Goal: Browse casually

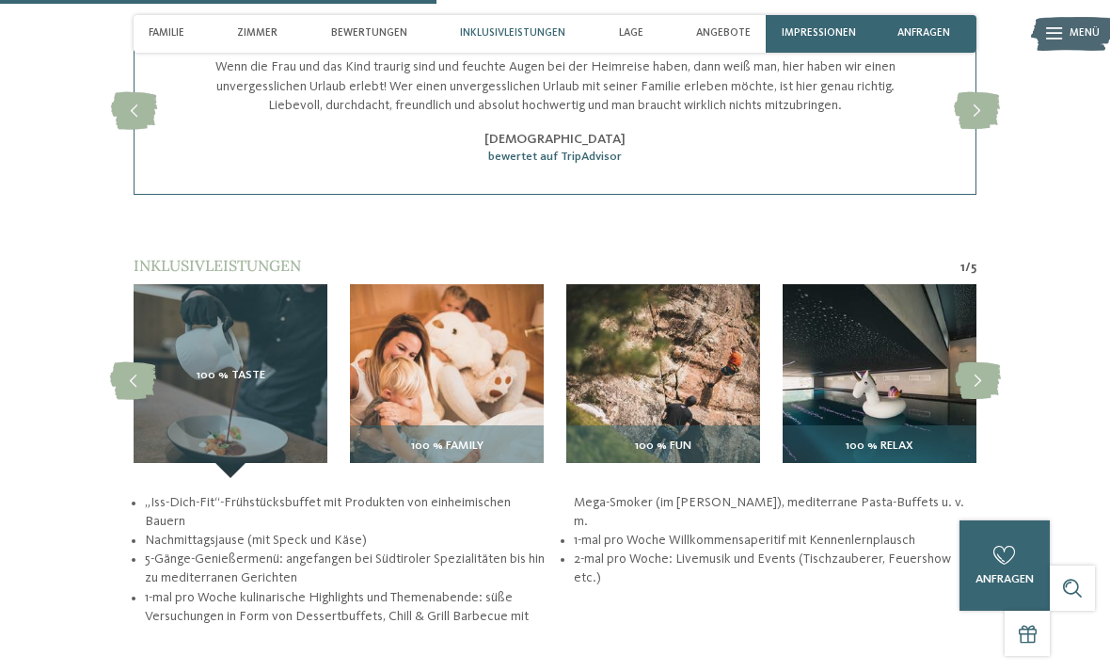
scroll to position [2029, 0]
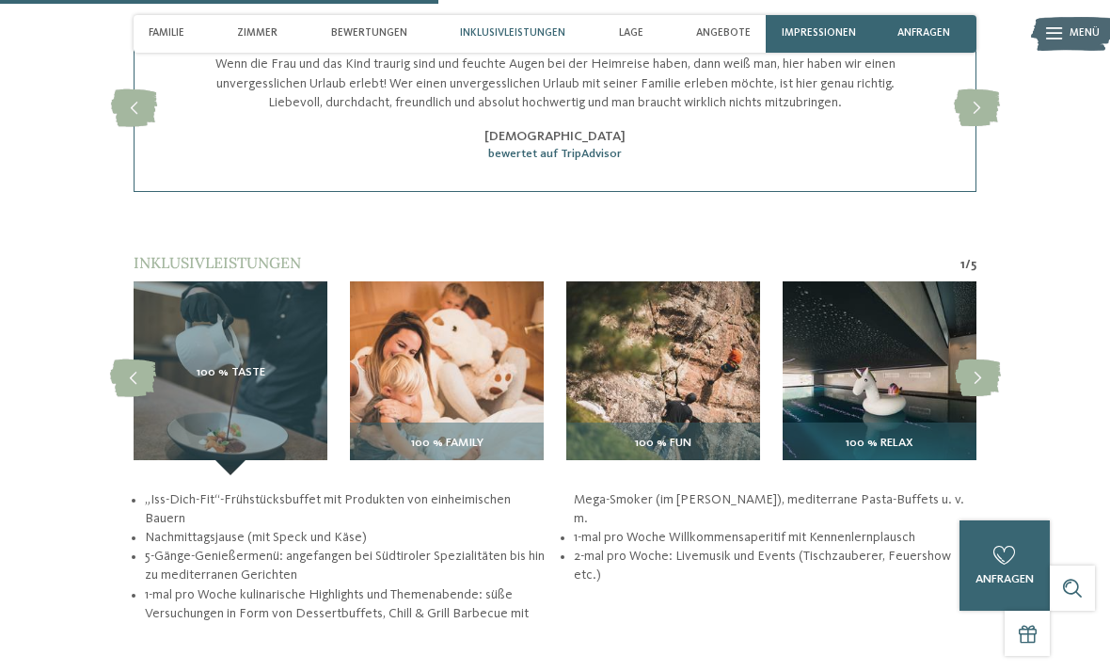
click at [890, 437] on span "100 % Relax" at bounding box center [880, 443] width 68 height 13
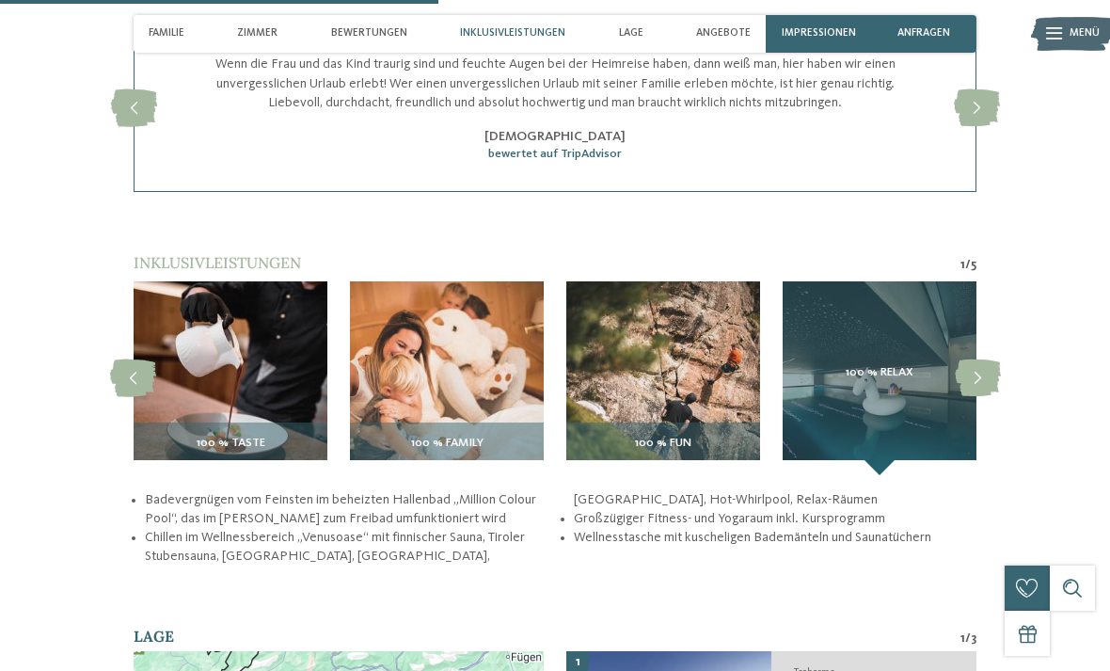
click at [883, 379] on div "100 % Relax" at bounding box center [880, 378] width 194 height 194
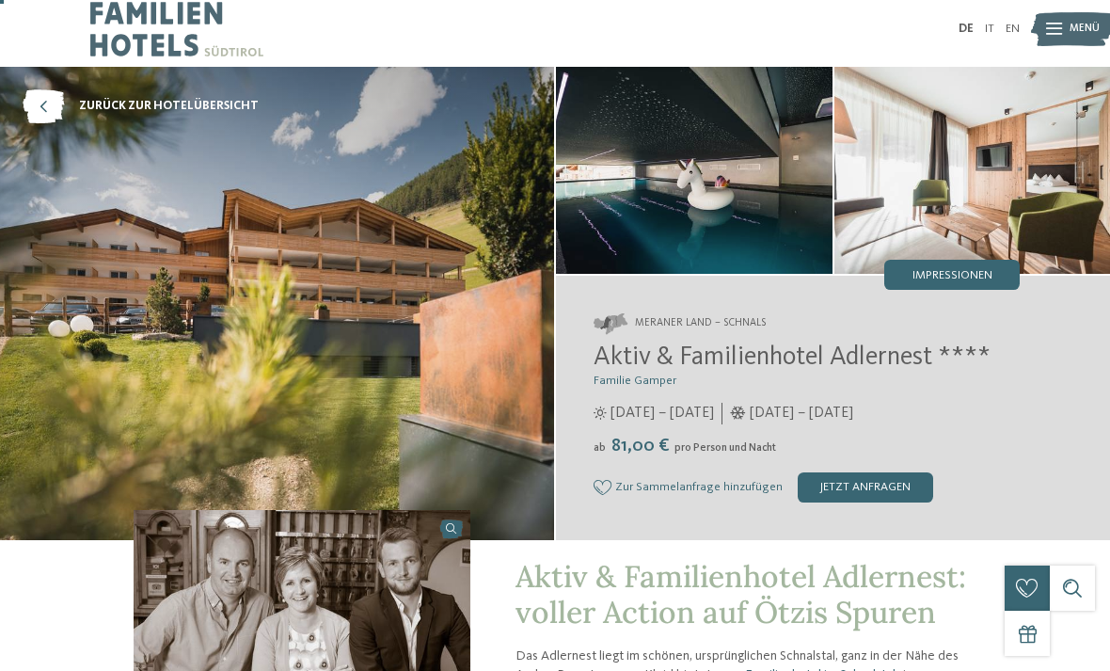
scroll to position [0, 0]
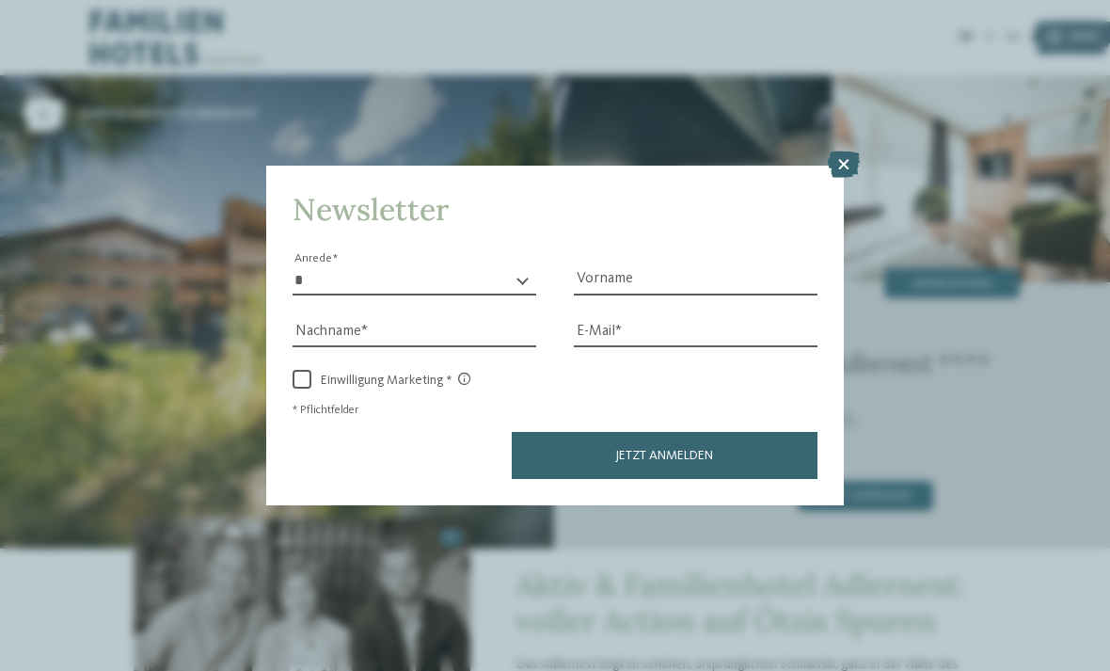
click at [851, 151] on icon at bounding box center [844, 164] width 32 height 26
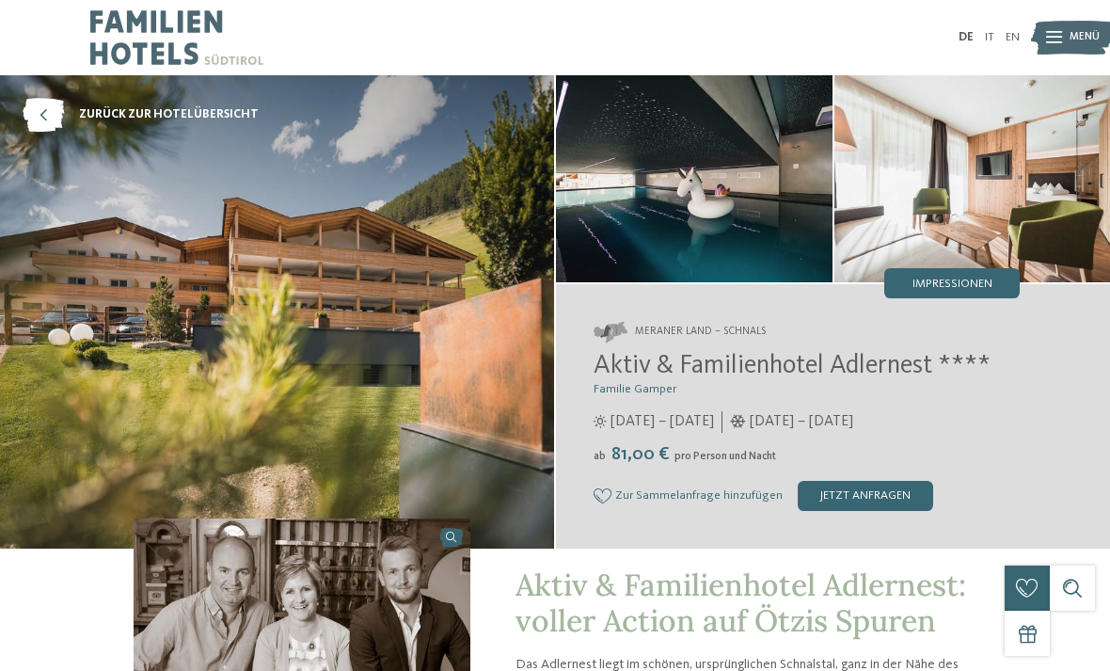
click at [950, 283] on span "Impressionen" at bounding box center [953, 285] width 80 height 12
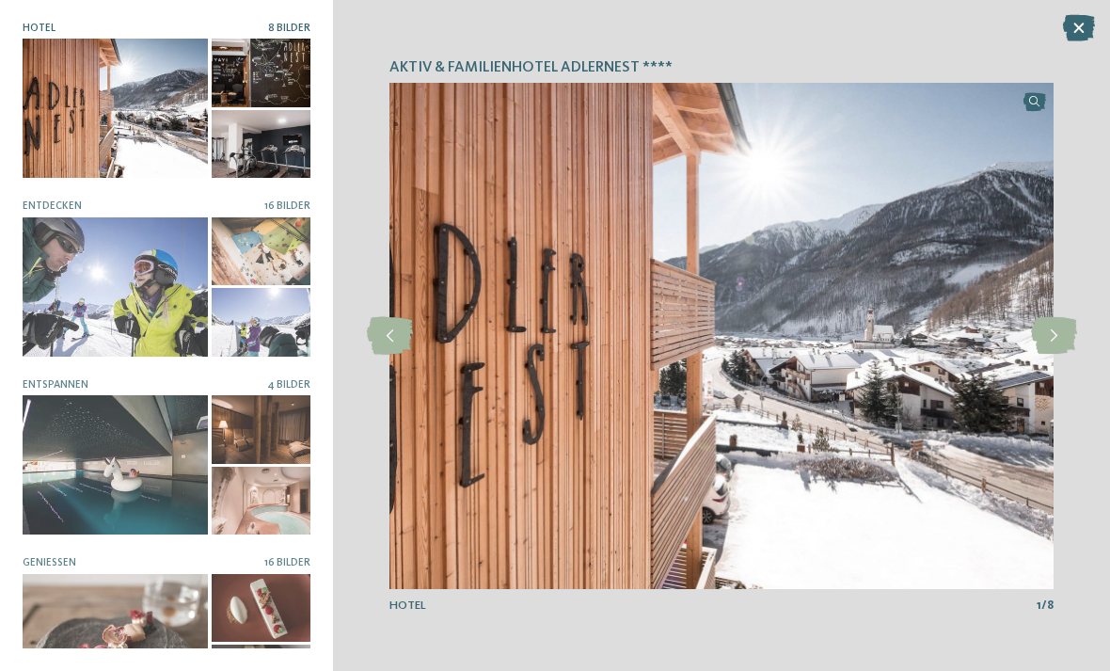
click at [1045, 347] on icon at bounding box center [1054, 336] width 46 height 38
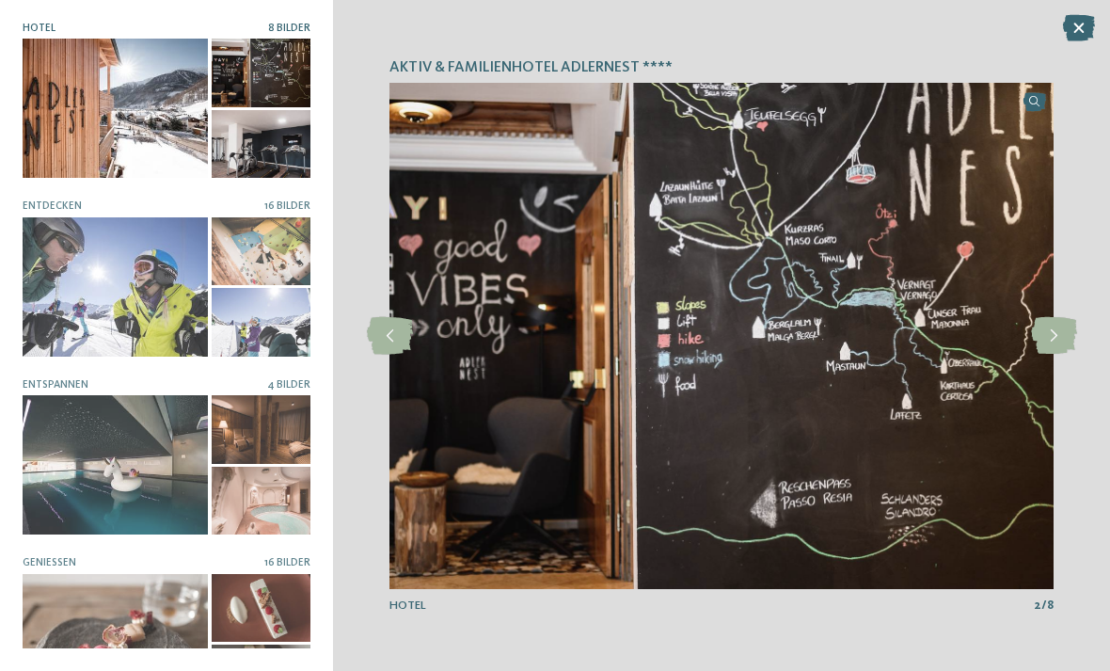
click at [1048, 361] on img at bounding box center [722, 336] width 664 height 506
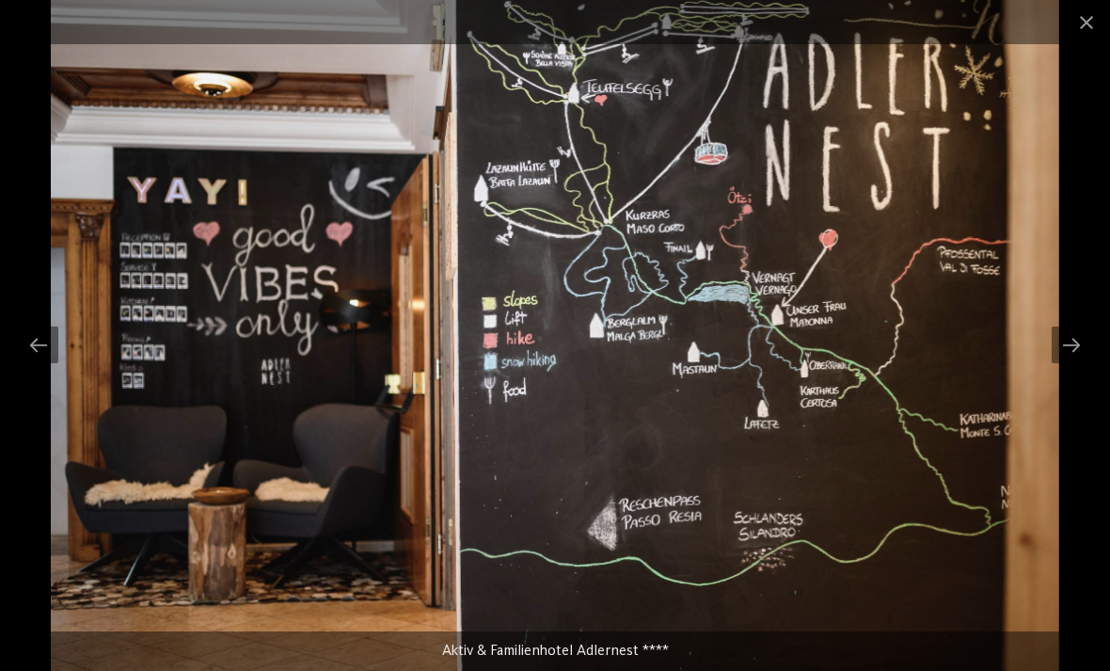
click at [1065, 345] on div at bounding box center [1072, 344] width 40 height 37
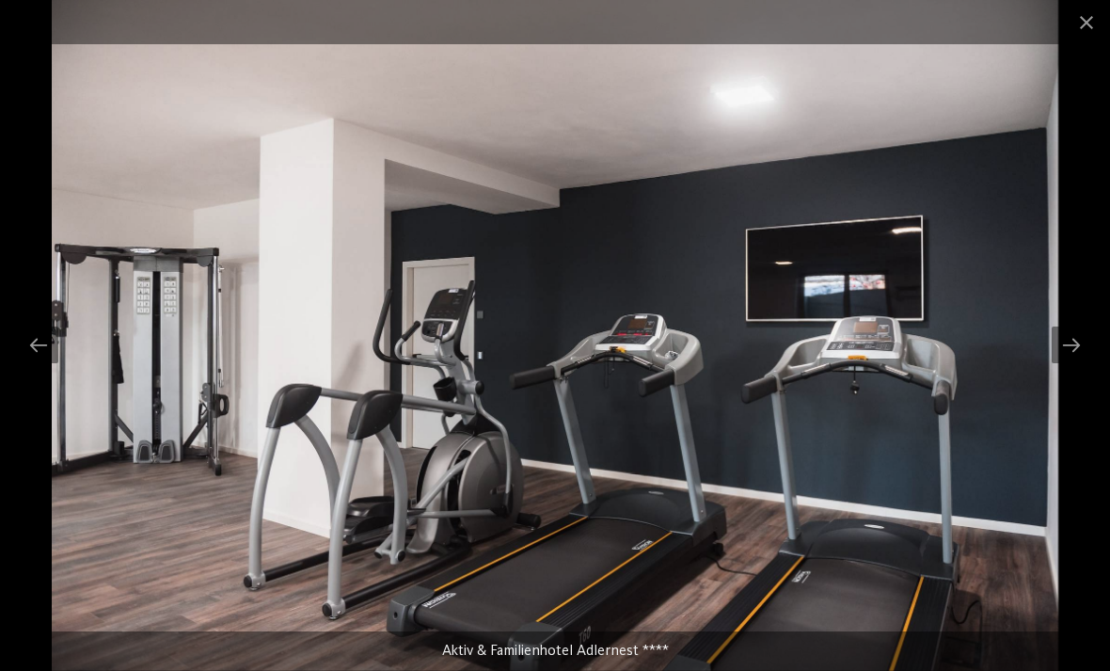
click at [1066, 351] on div at bounding box center [1072, 344] width 40 height 37
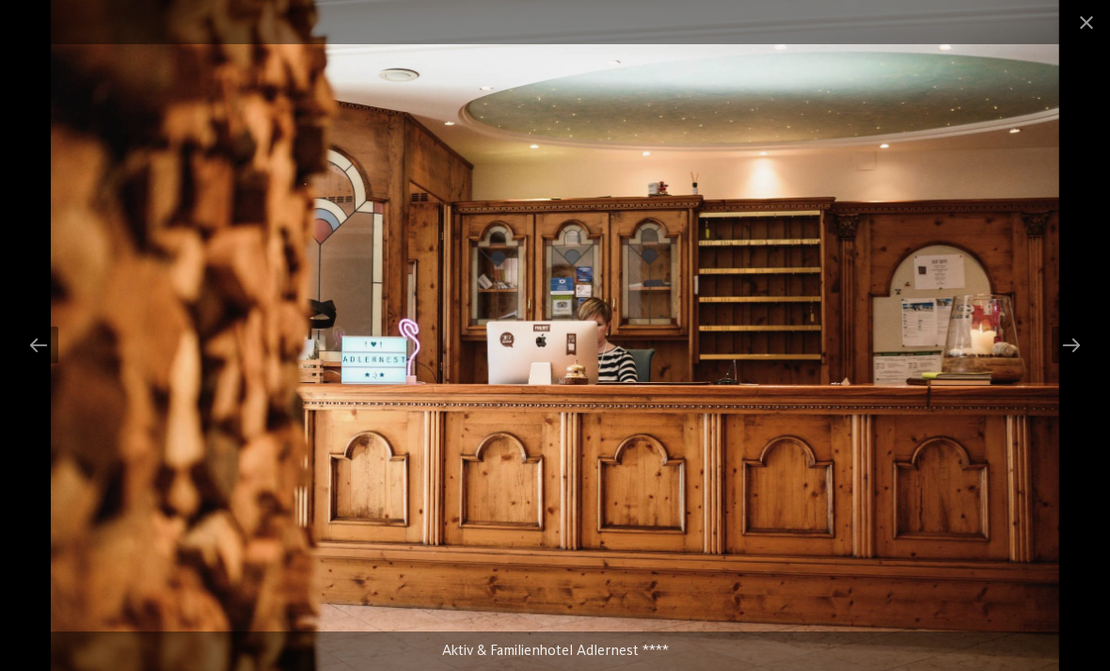
click at [1069, 340] on div at bounding box center [1072, 344] width 40 height 37
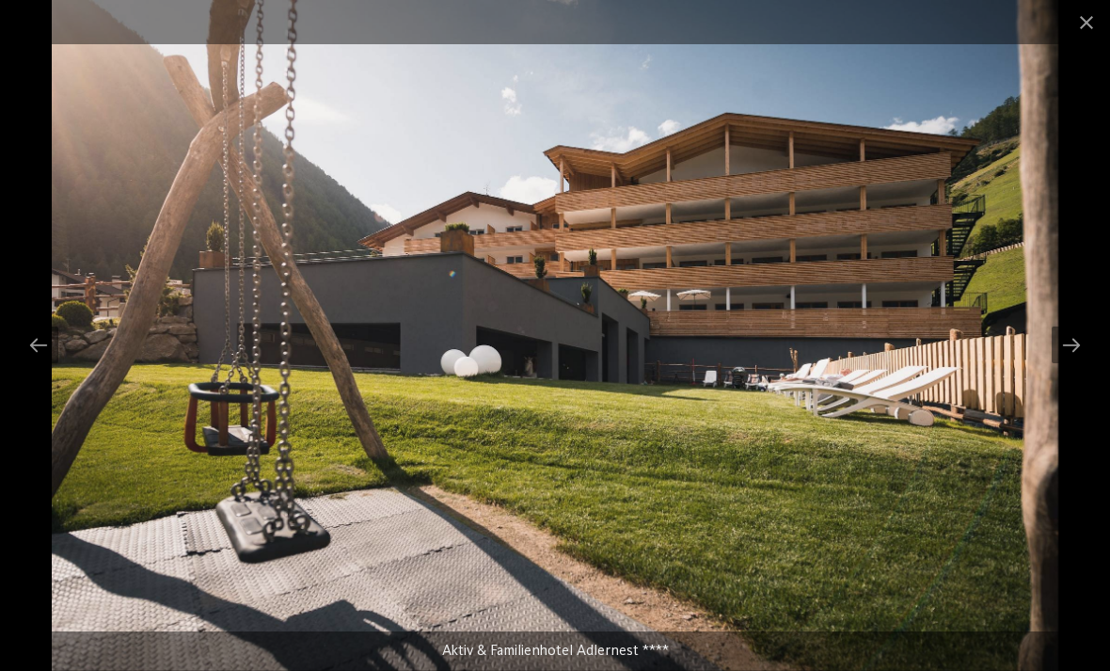
click at [1066, 348] on div at bounding box center [1072, 344] width 40 height 37
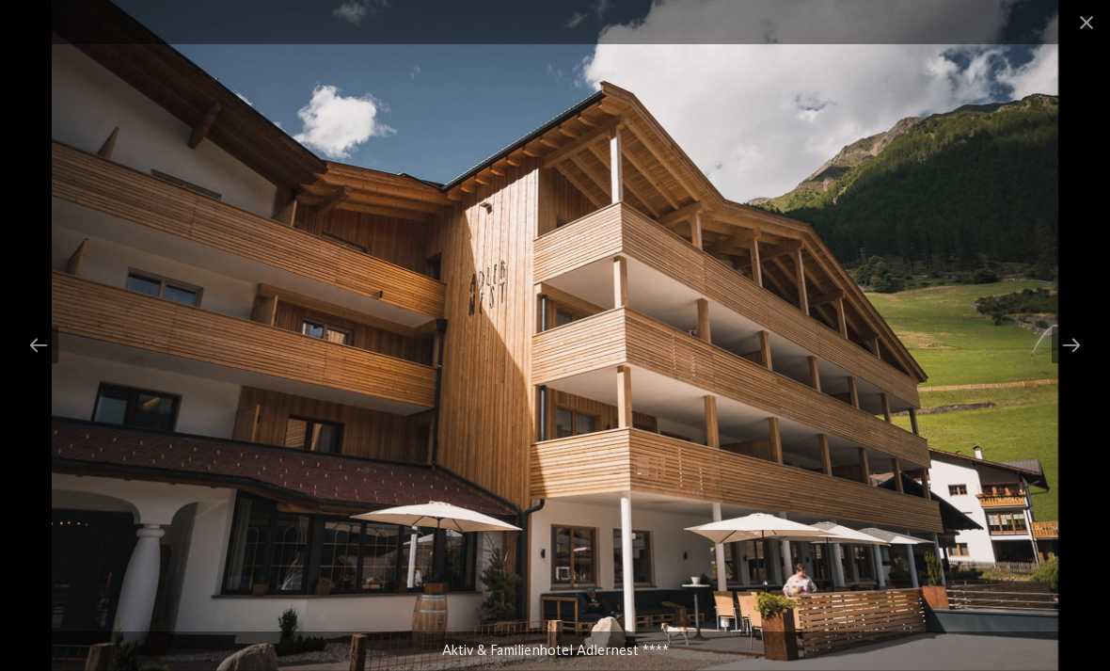
click at [1057, 346] on div at bounding box center [1072, 344] width 40 height 37
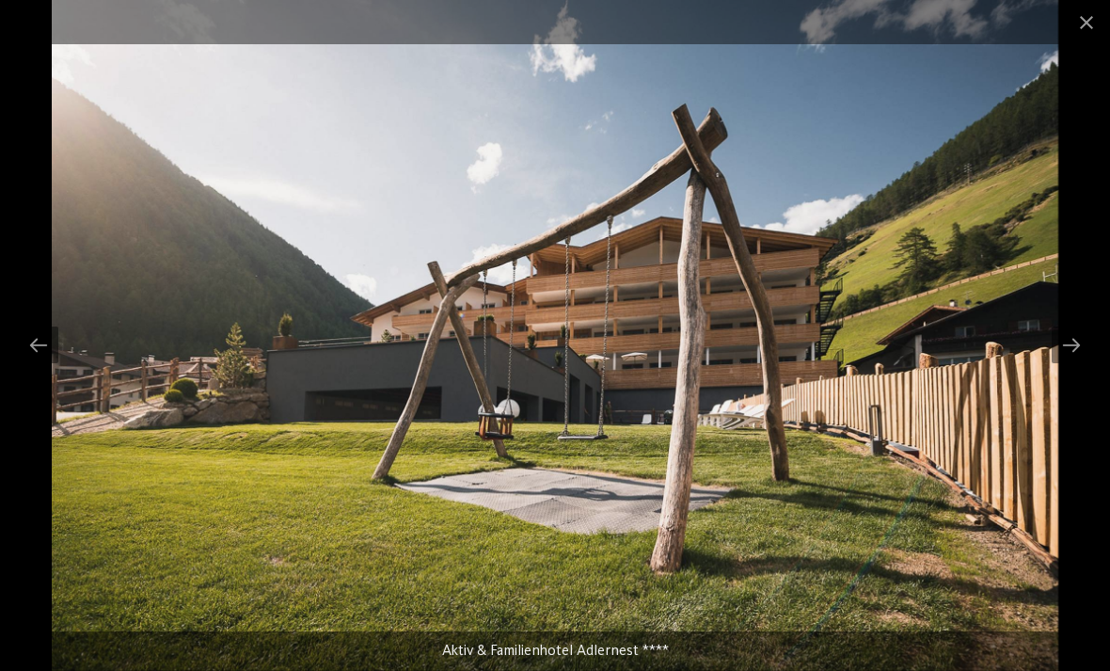
click at [1074, 348] on div at bounding box center [1072, 344] width 40 height 37
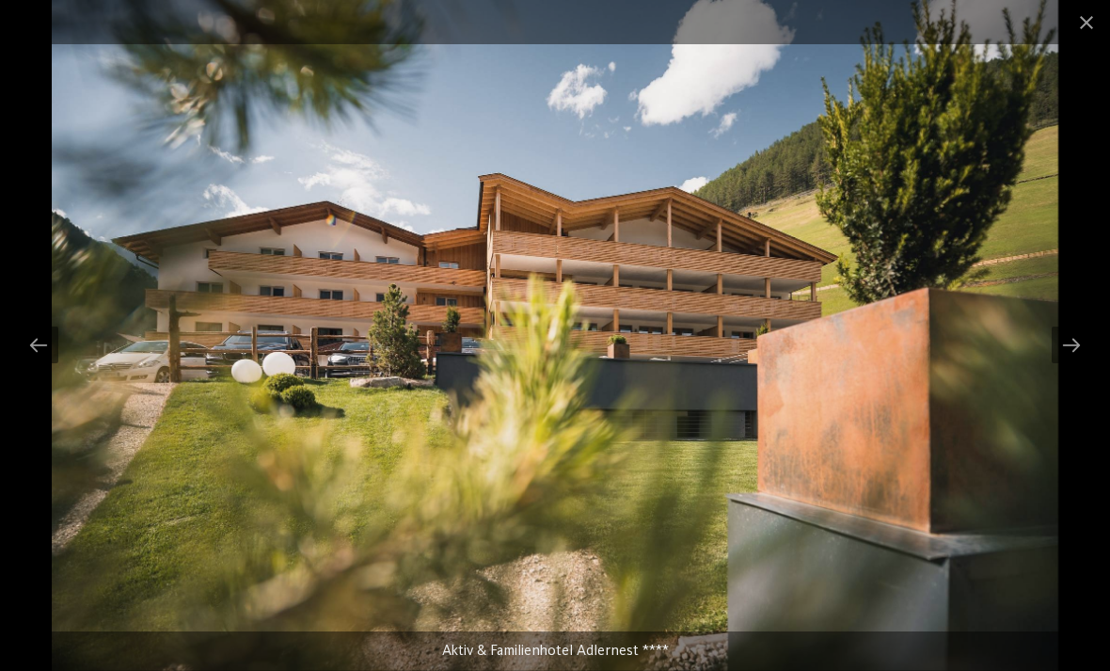
click at [1064, 358] on div at bounding box center [1072, 344] width 40 height 37
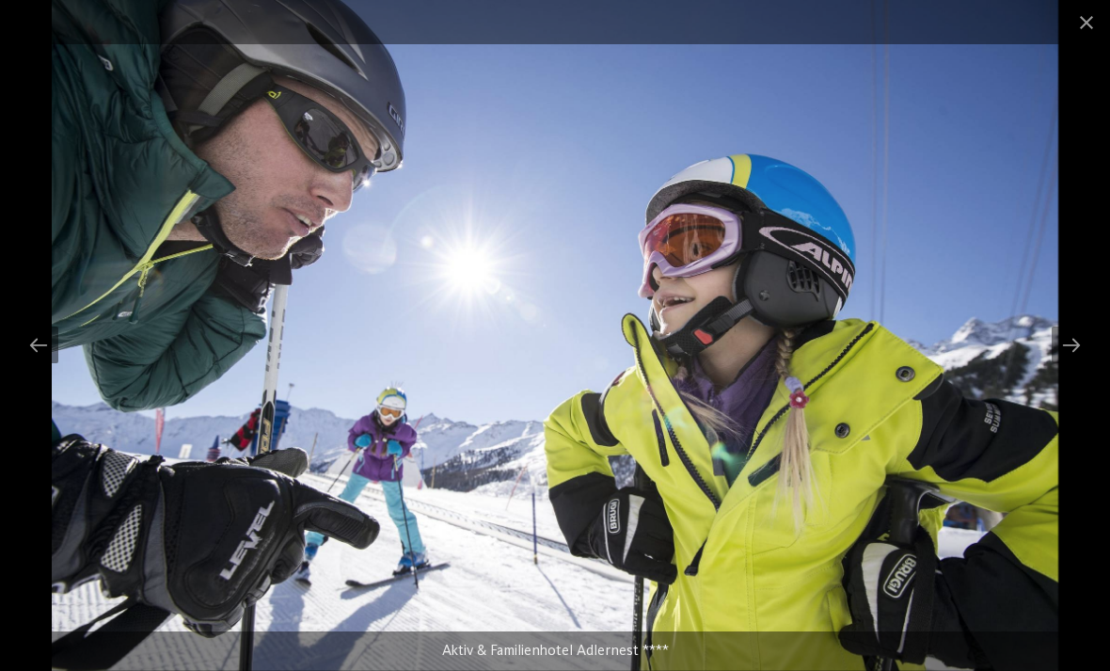
click at [1061, 348] on div at bounding box center [1072, 344] width 40 height 37
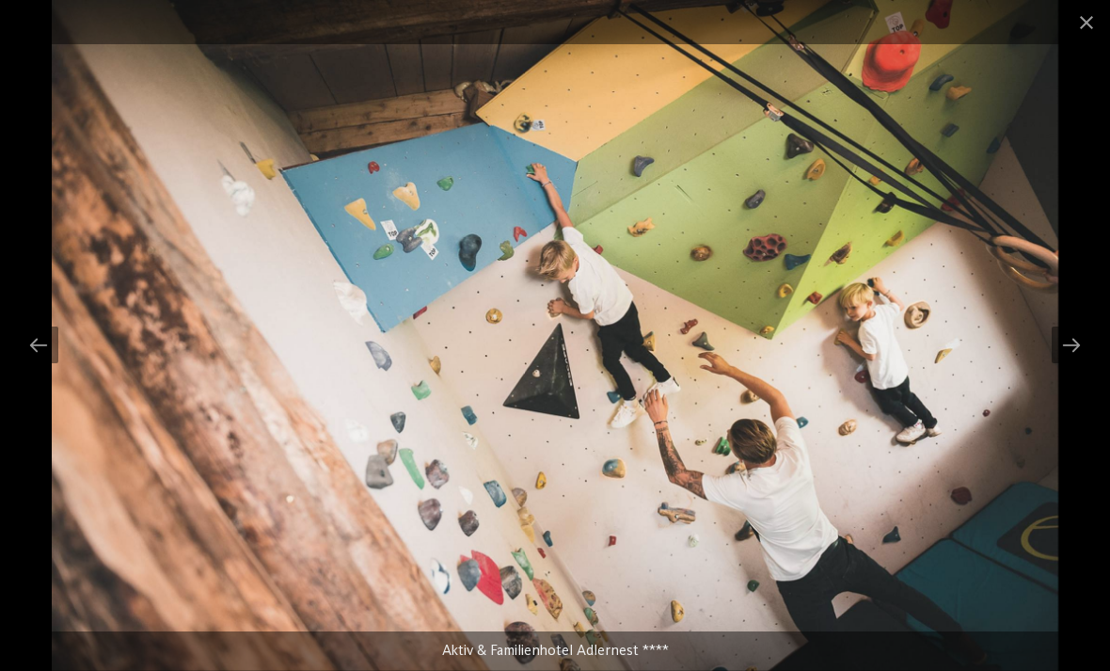
click at [1069, 346] on div at bounding box center [1072, 344] width 40 height 37
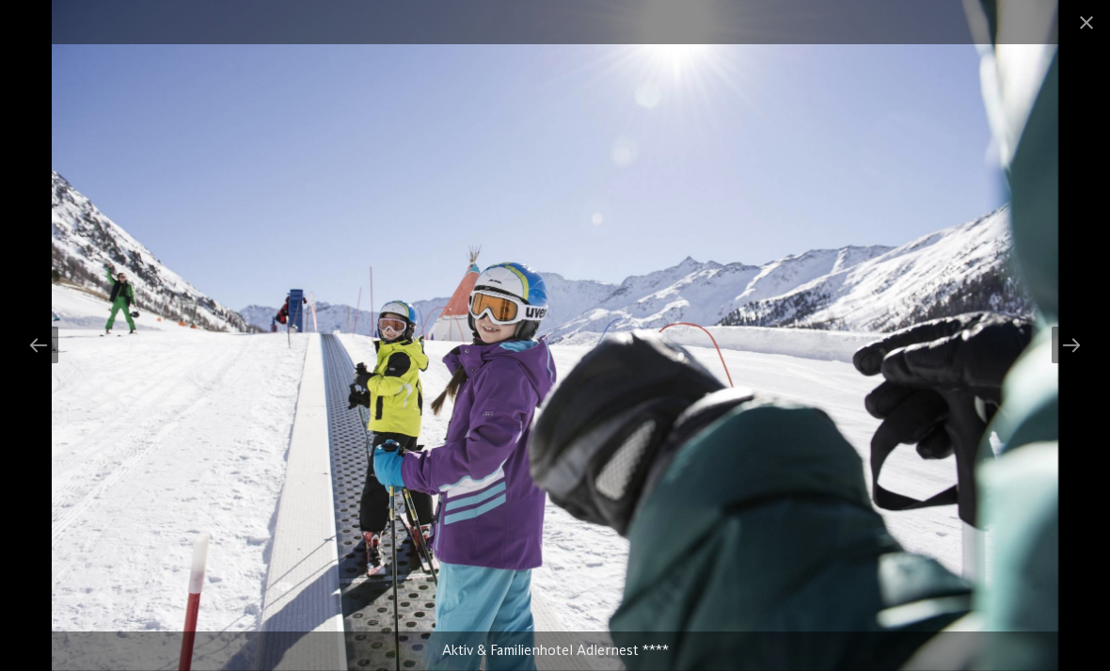
click at [1069, 355] on div at bounding box center [1072, 344] width 40 height 37
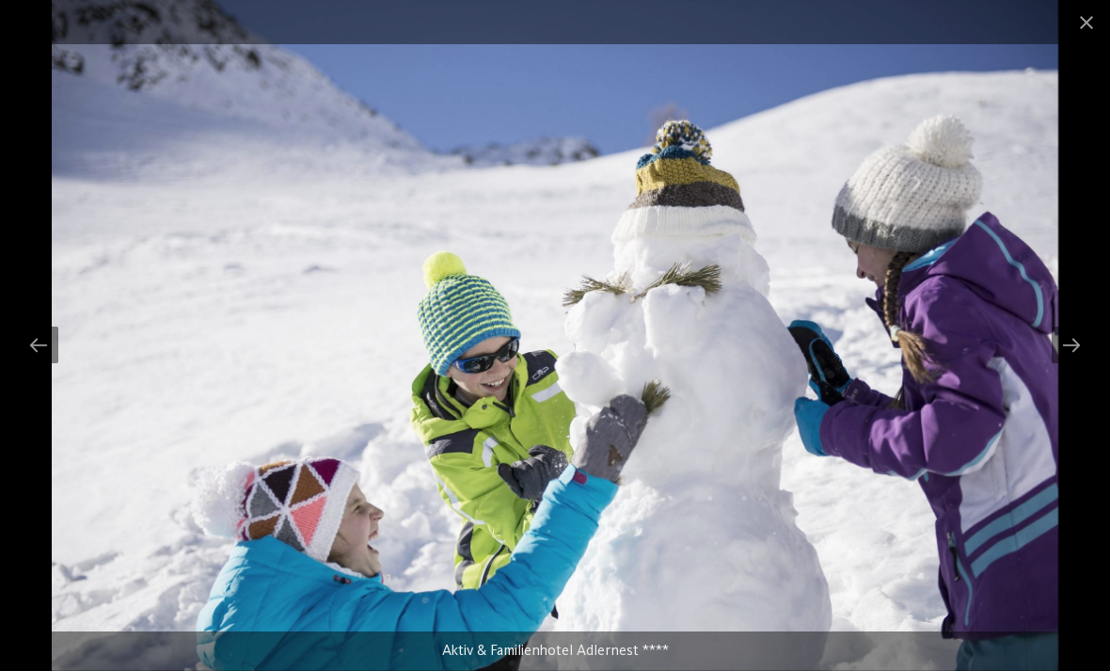
click at [1064, 352] on div at bounding box center [1072, 344] width 40 height 37
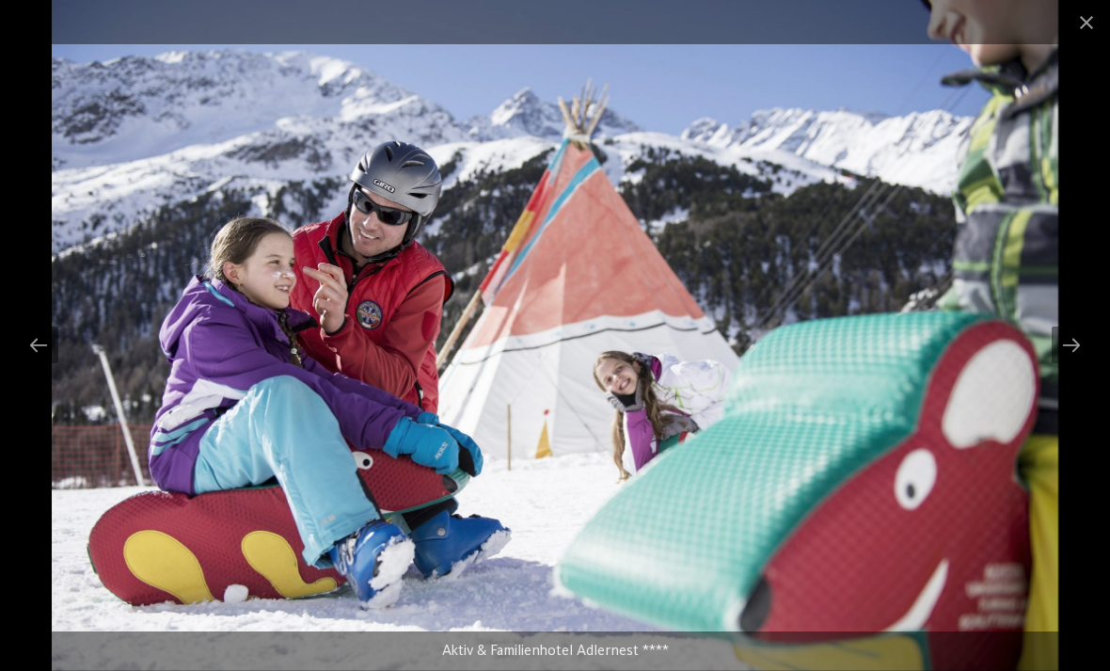
click at [1065, 346] on div at bounding box center [1072, 344] width 40 height 37
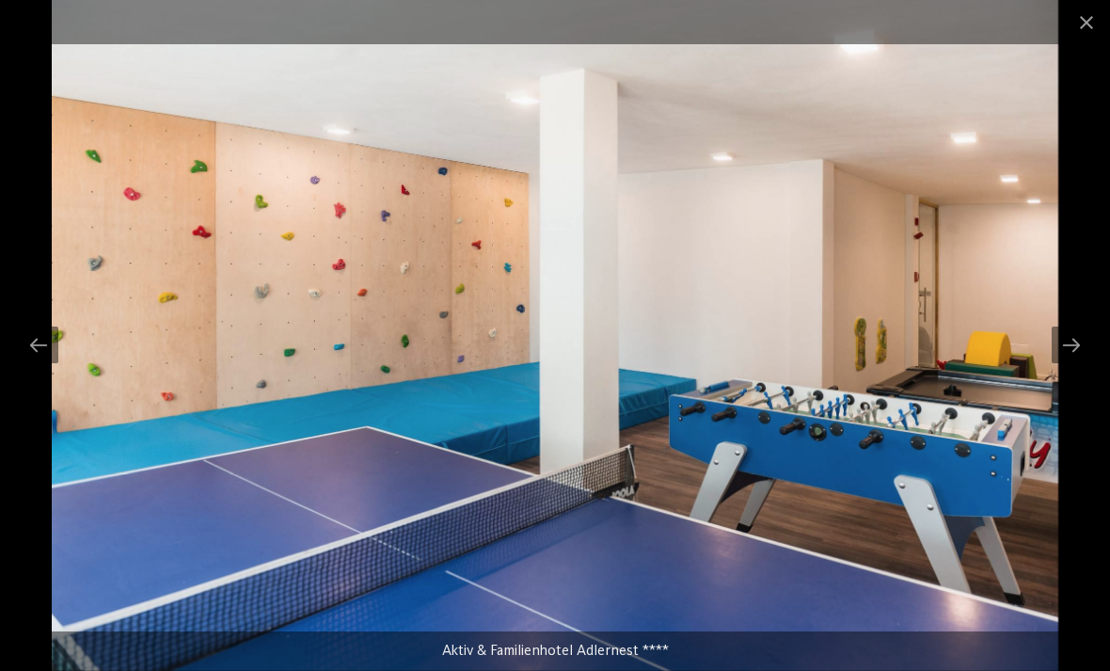
click at [1075, 358] on div at bounding box center [1072, 344] width 40 height 37
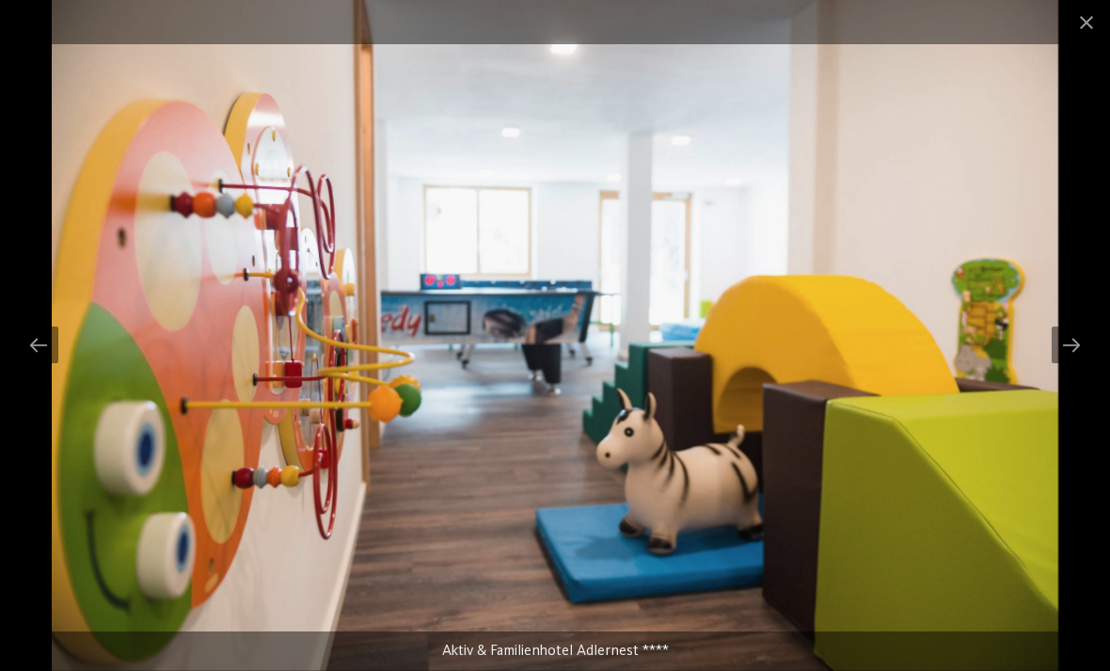
click at [1069, 355] on div at bounding box center [1072, 344] width 40 height 37
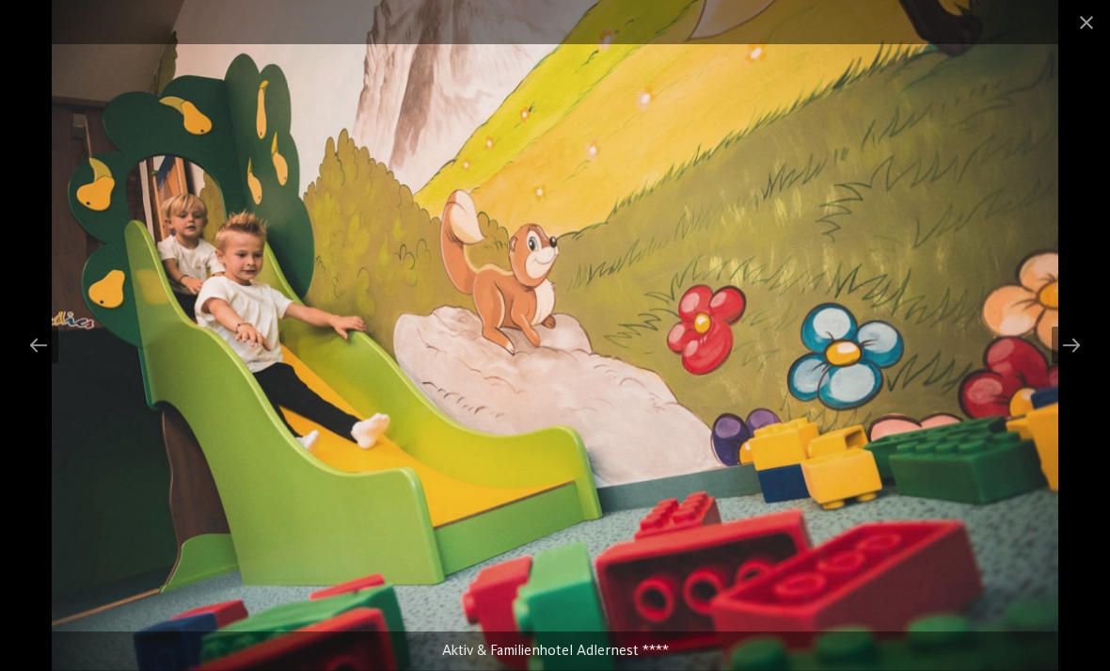
click at [1066, 348] on div at bounding box center [1072, 344] width 40 height 37
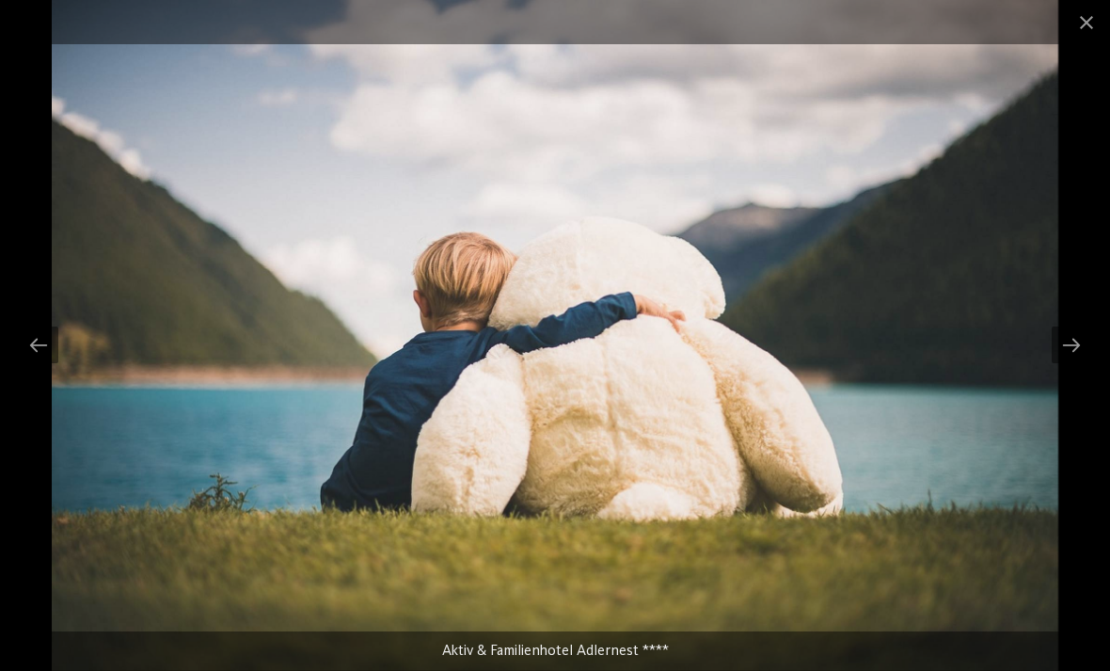
click at [1065, 350] on div at bounding box center [1072, 344] width 40 height 37
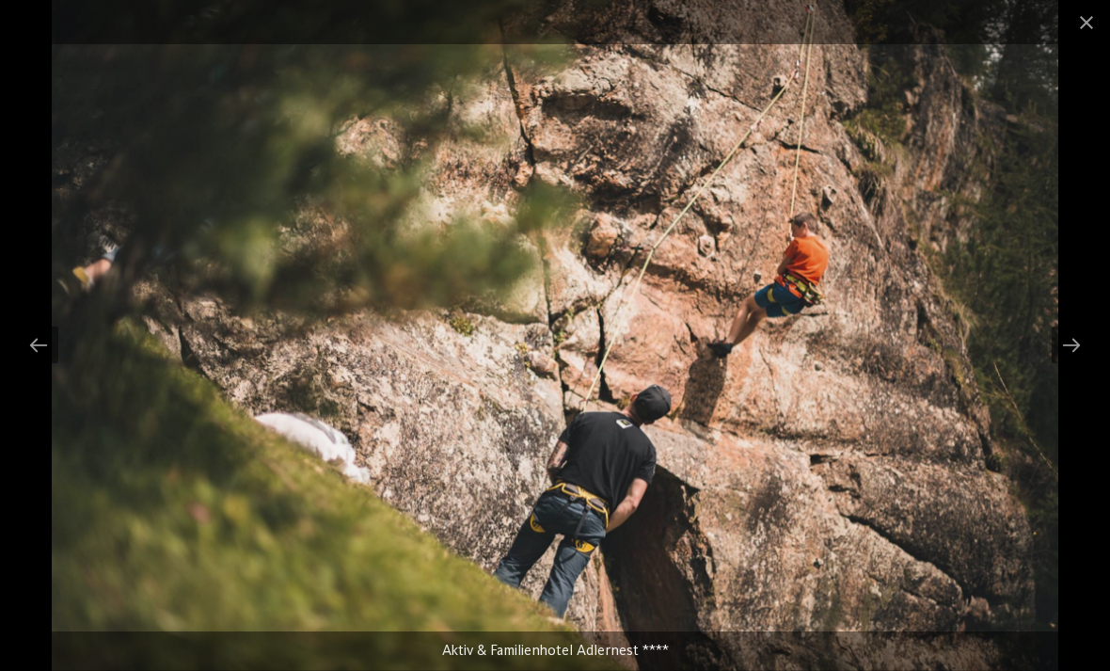
click at [1059, 353] on div at bounding box center [1072, 344] width 40 height 37
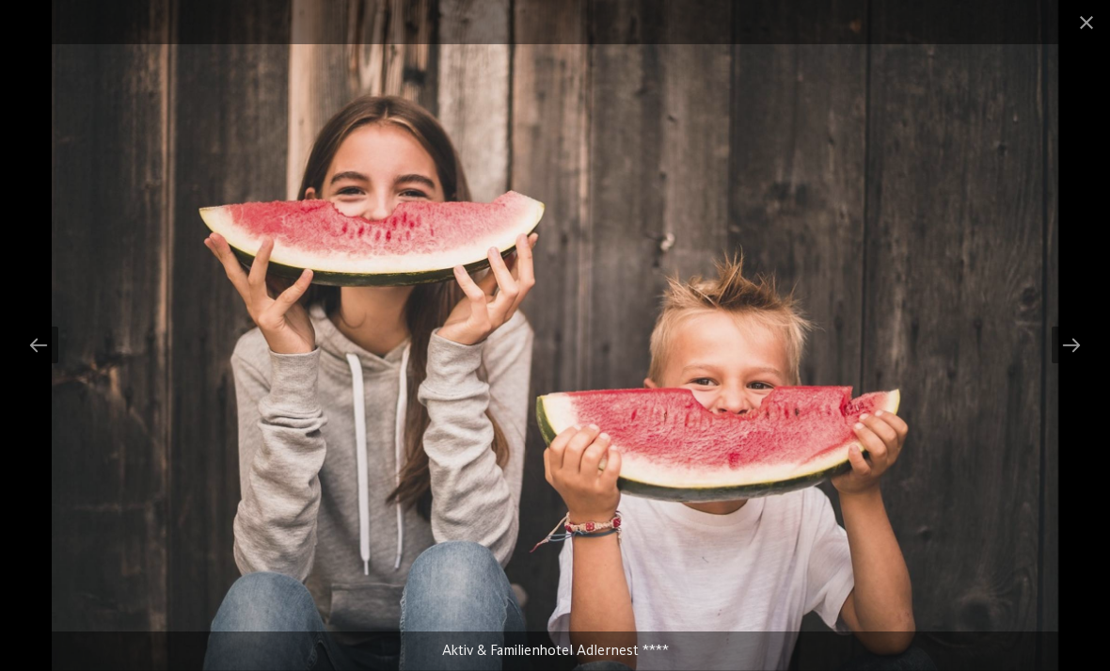
click at [1059, 345] on div at bounding box center [1072, 344] width 40 height 37
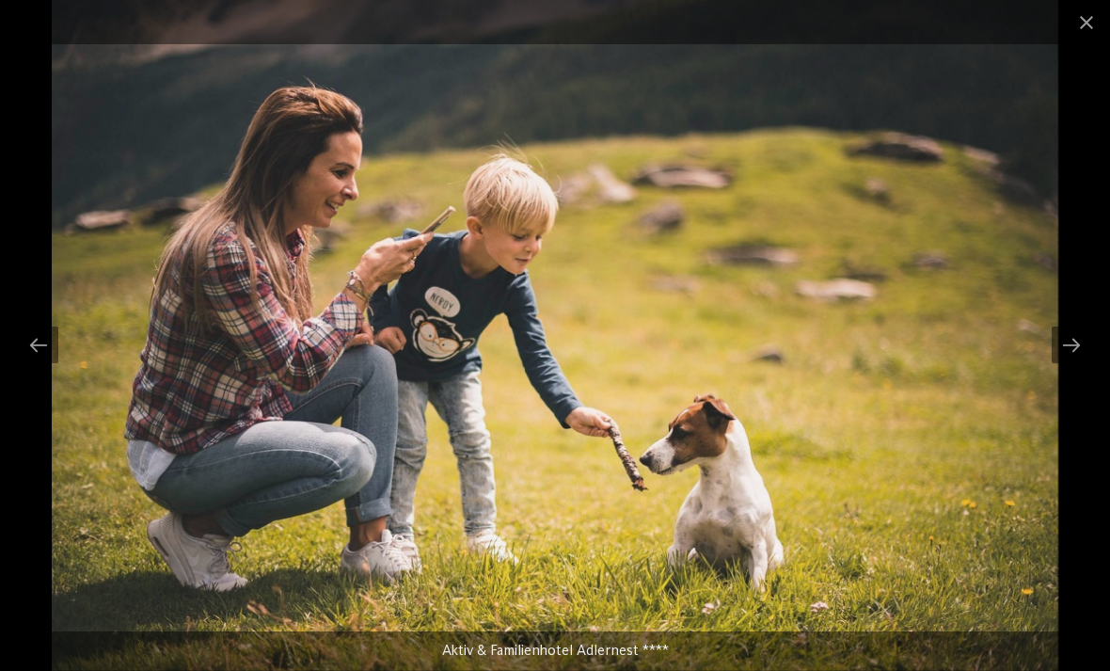
click at [1064, 351] on div at bounding box center [1072, 344] width 40 height 37
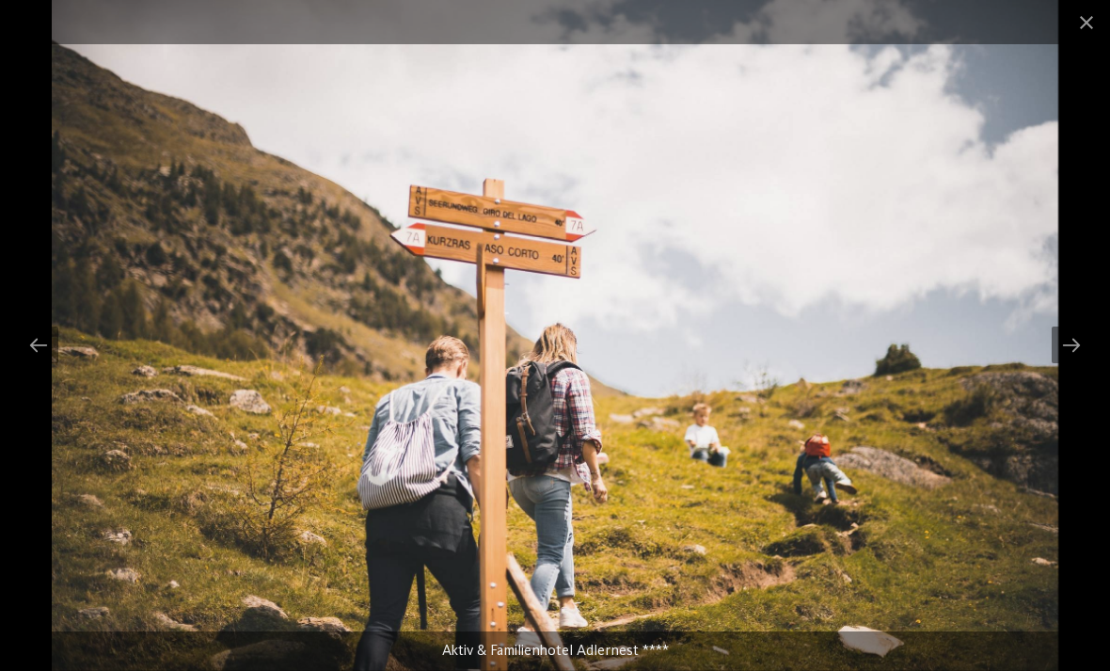
click at [1057, 350] on div at bounding box center [1072, 344] width 40 height 37
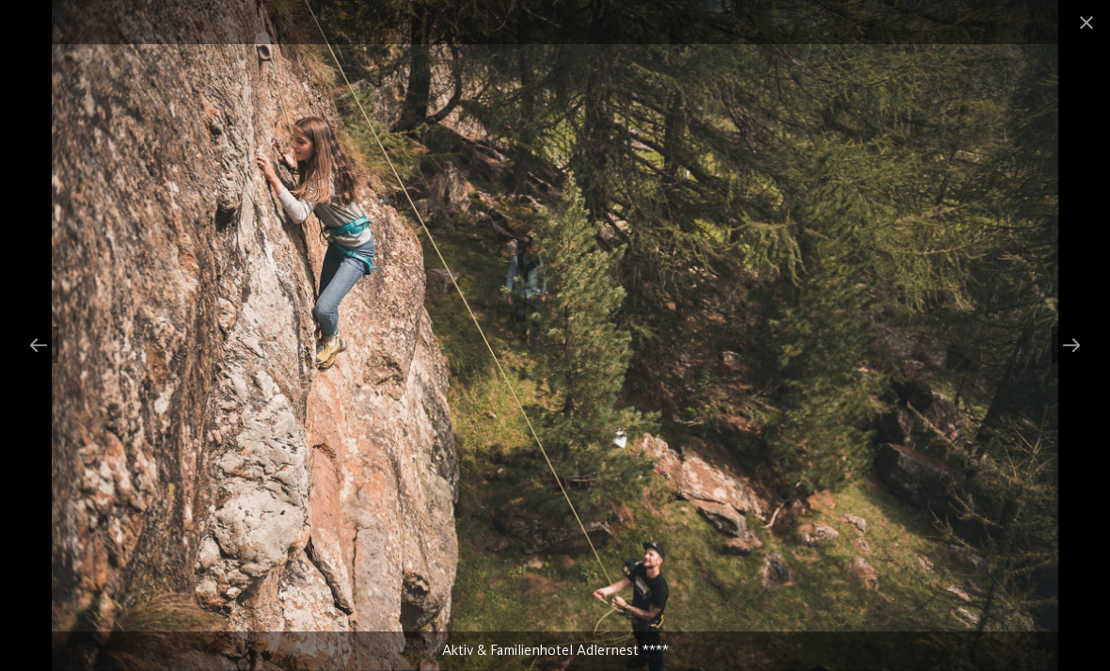
click at [1070, 342] on div at bounding box center [1072, 344] width 40 height 37
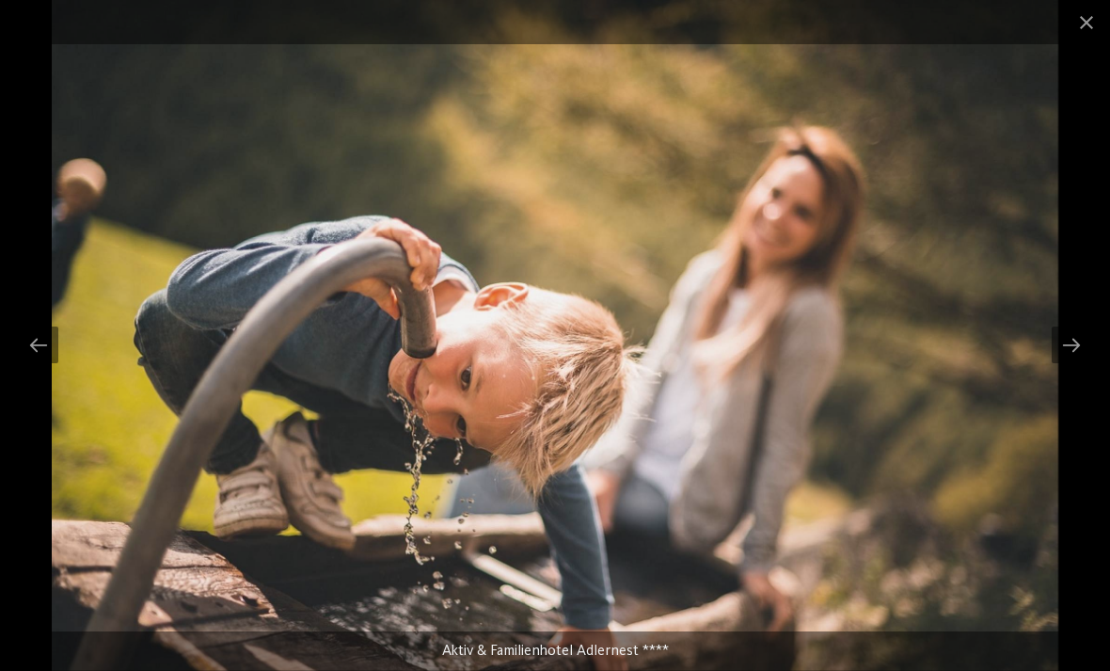
click at [1061, 352] on div at bounding box center [1072, 344] width 40 height 37
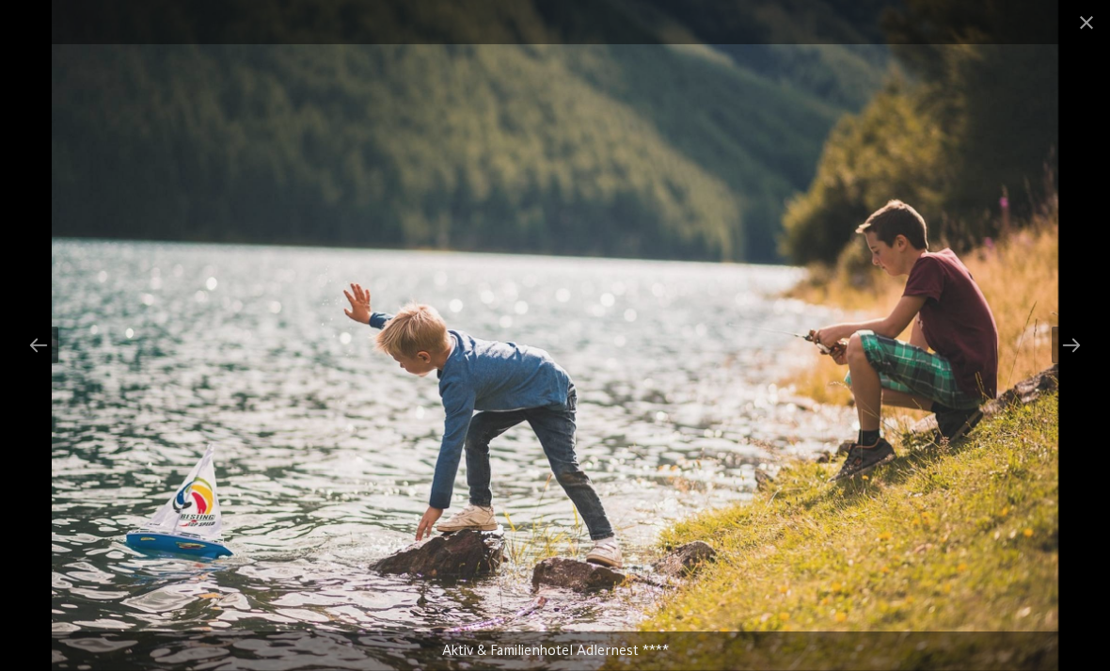
click at [1069, 352] on div at bounding box center [1072, 344] width 40 height 37
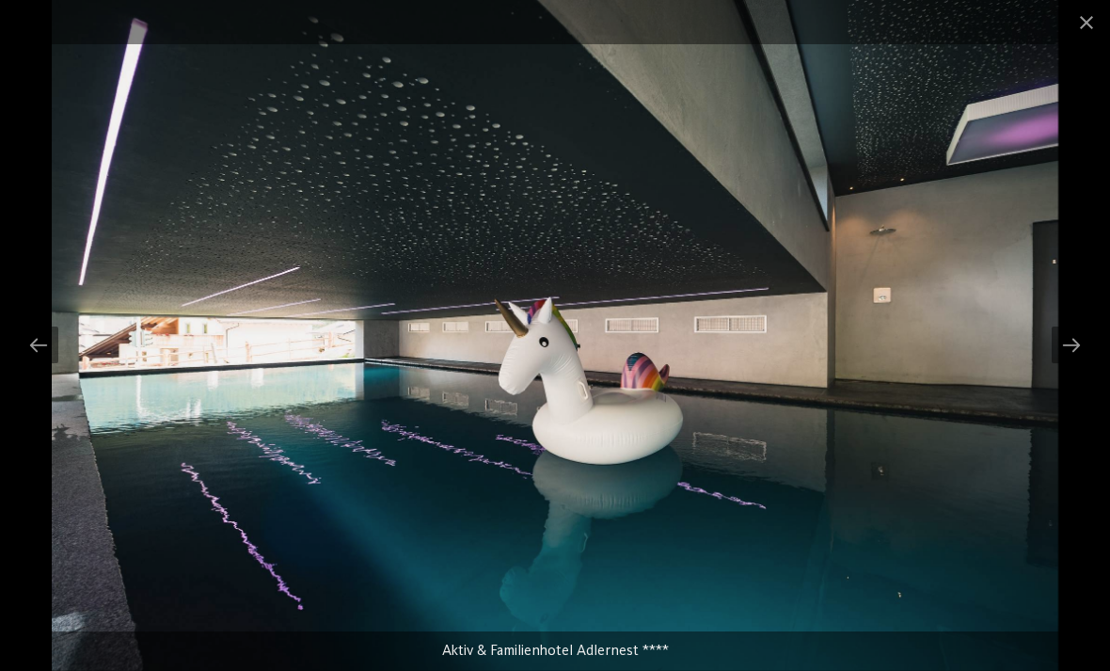
click at [1067, 347] on div at bounding box center [1072, 344] width 40 height 37
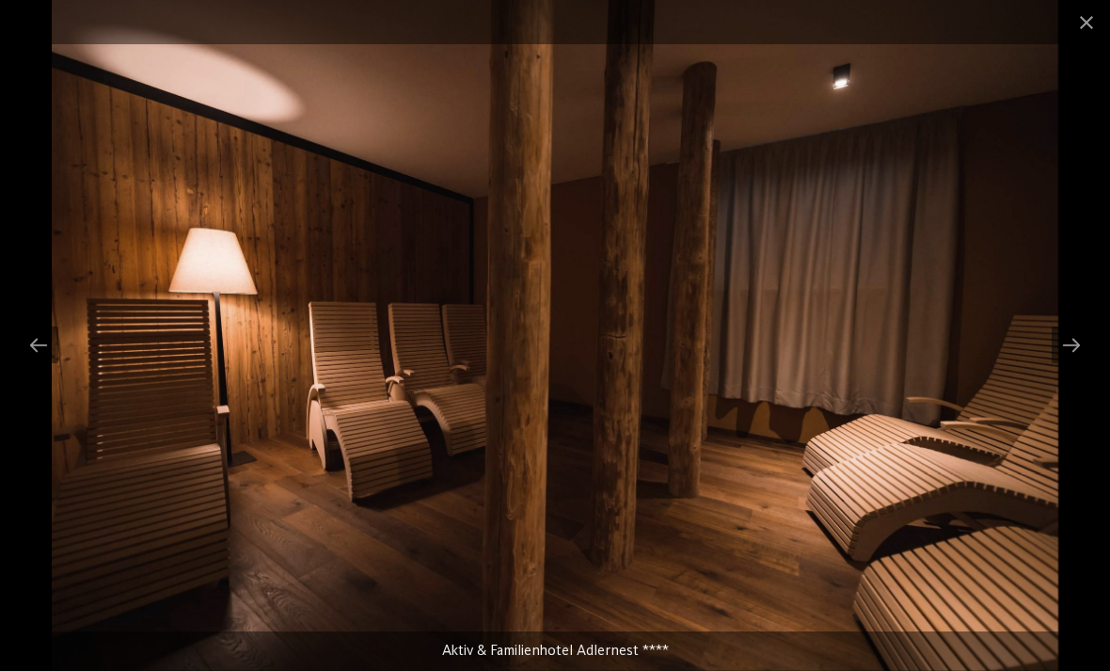
click at [1072, 351] on div at bounding box center [1072, 344] width 40 height 37
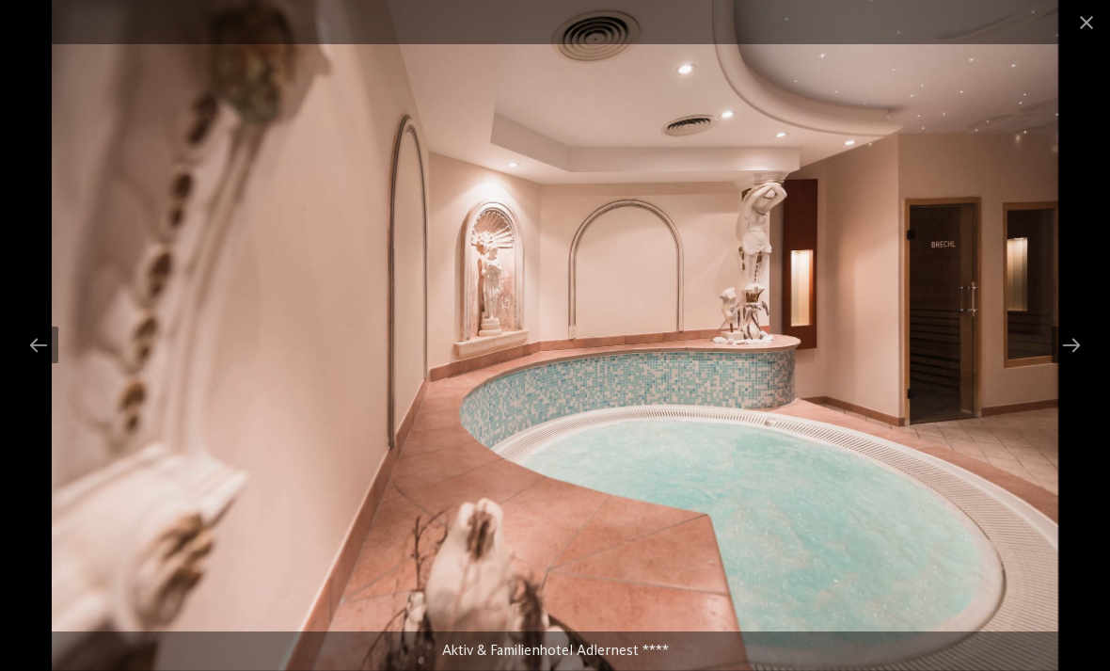
click at [1069, 358] on div at bounding box center [1072, 344] width 40 height 37
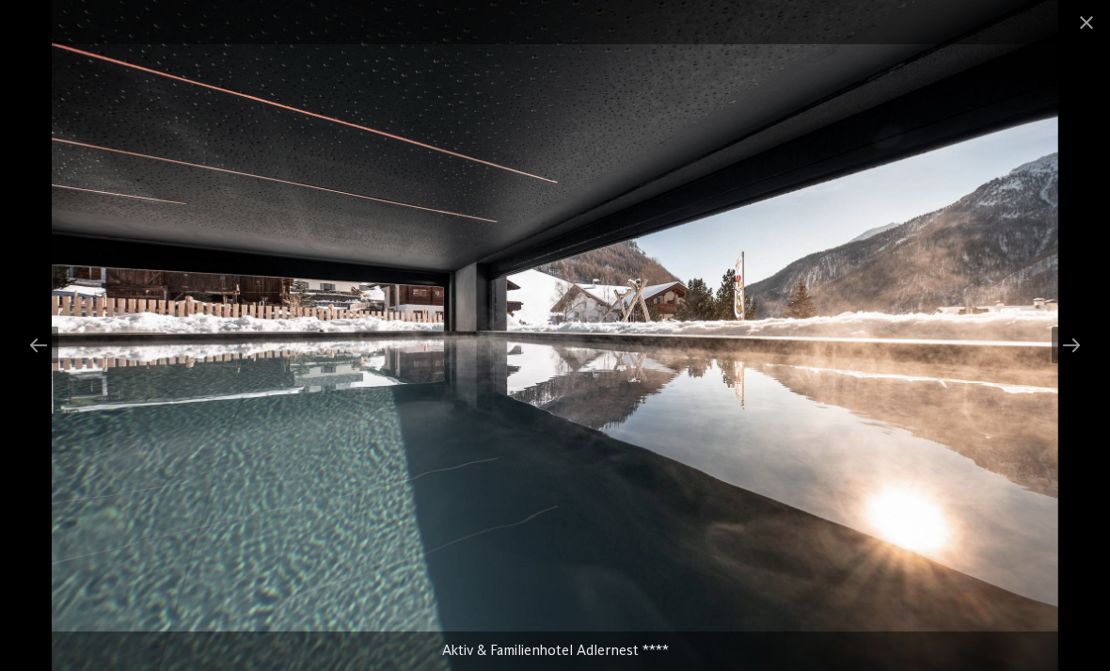
click at [1066, 348] on div at bounding box center [1072, 344] width 40 height 37
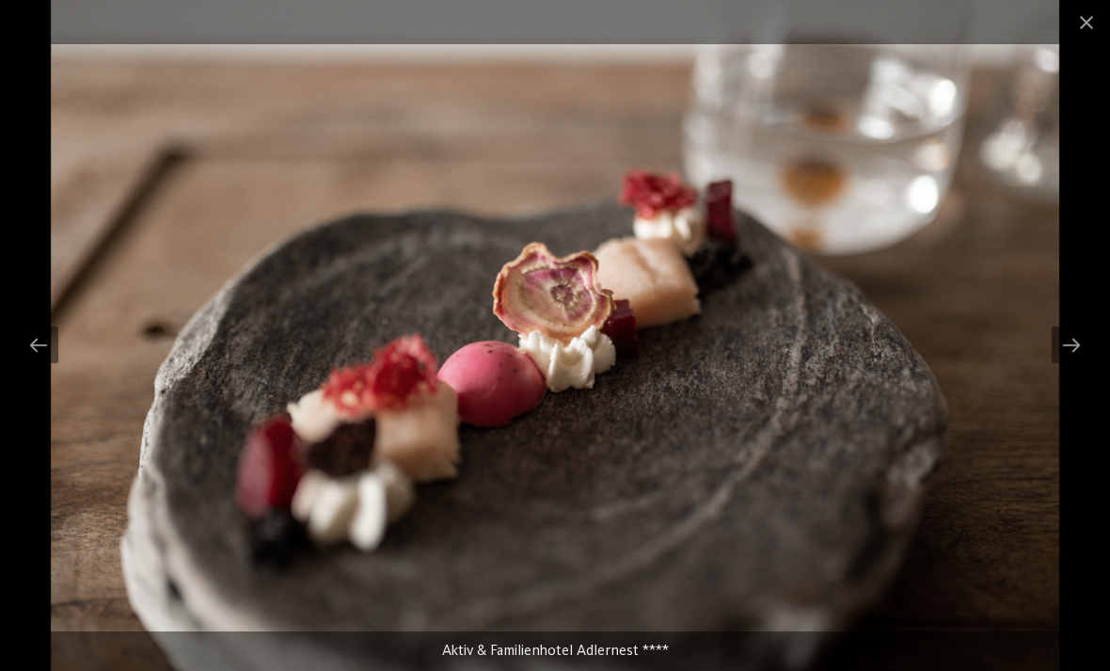
click at [1061, 348] on div at bounding box center [1072, 344] width 40 height 37
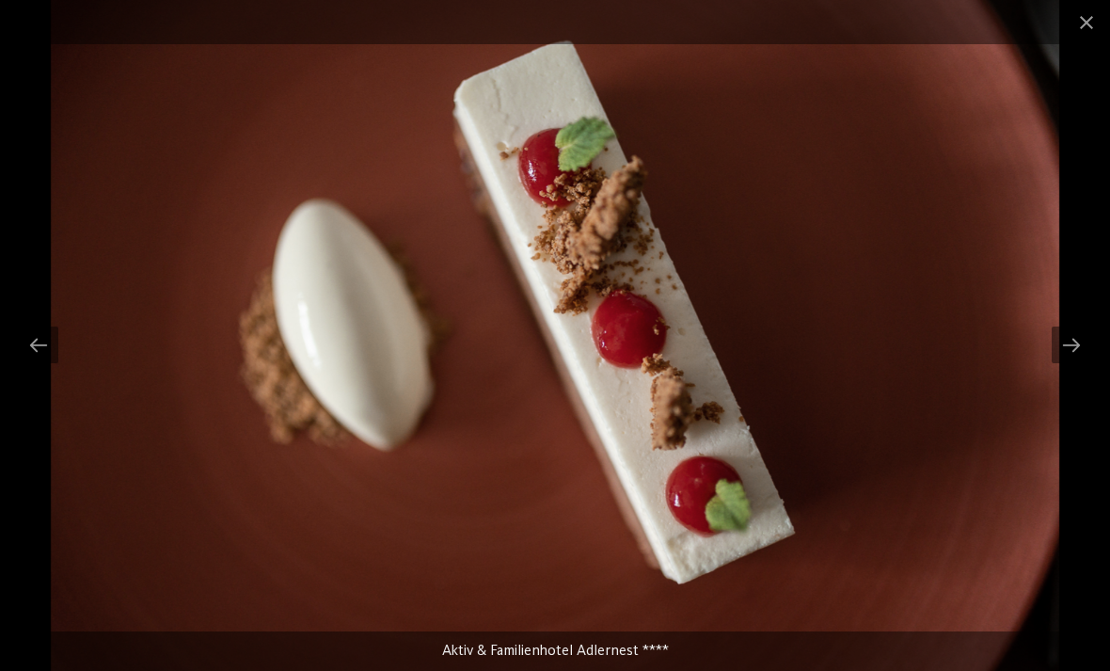
click at [1064, 349] on div at bounding box center [1072, 344] width 40 height 37
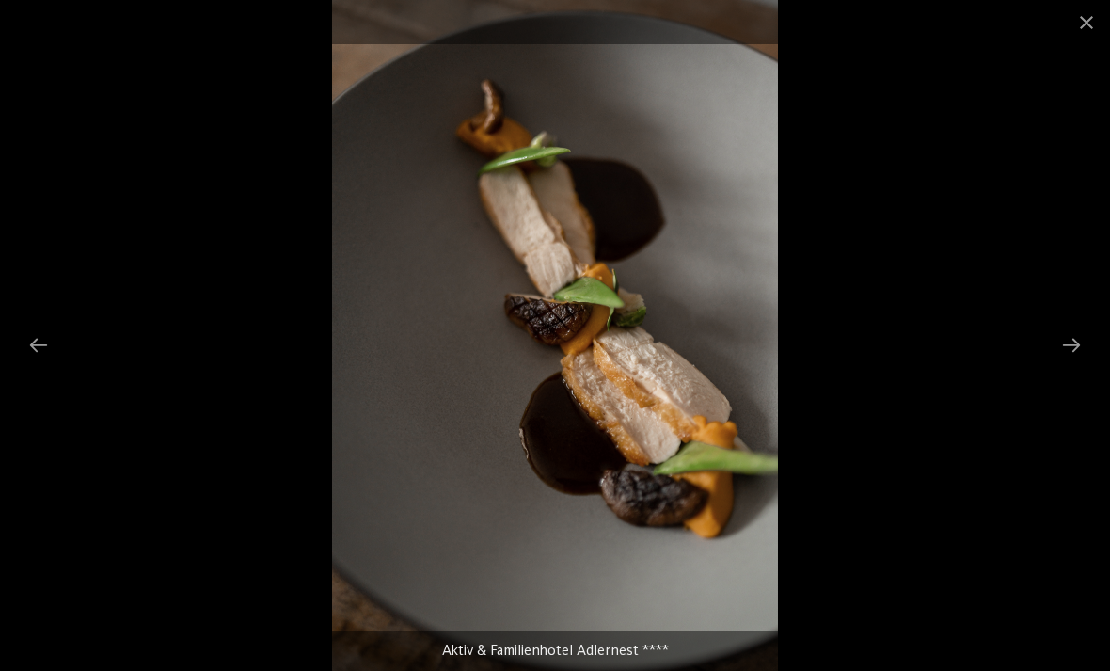
click at [1076, 348] on div at bounding box center [1072, 344] width 40 height 37
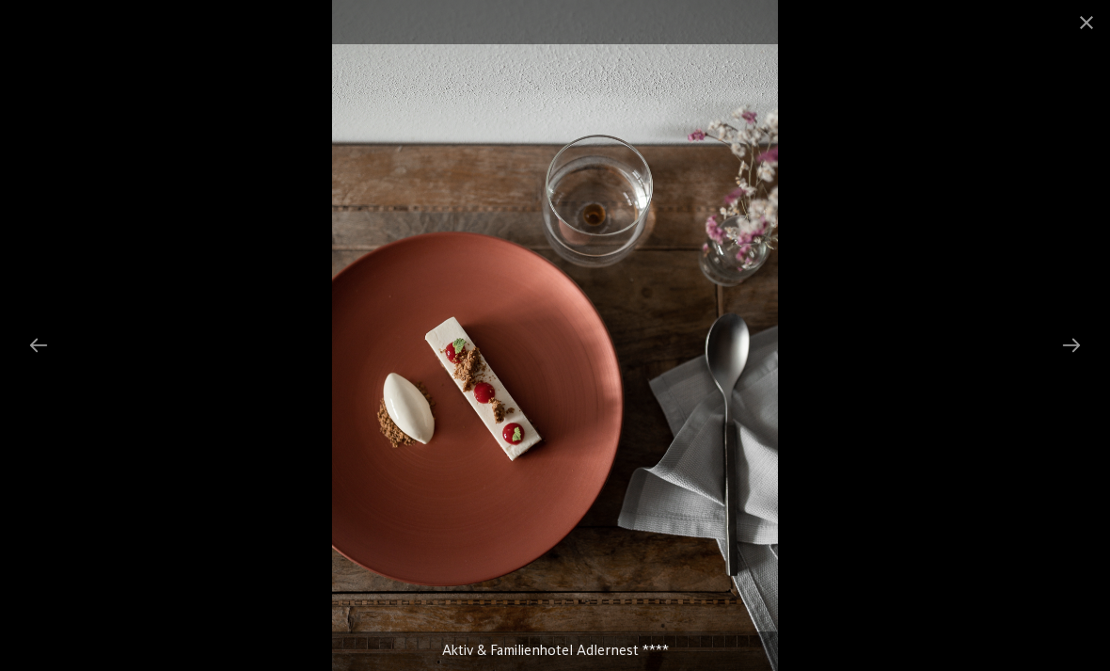
click at [1064, 349] on div at bounding box center [1072, 344] width 40 height 37
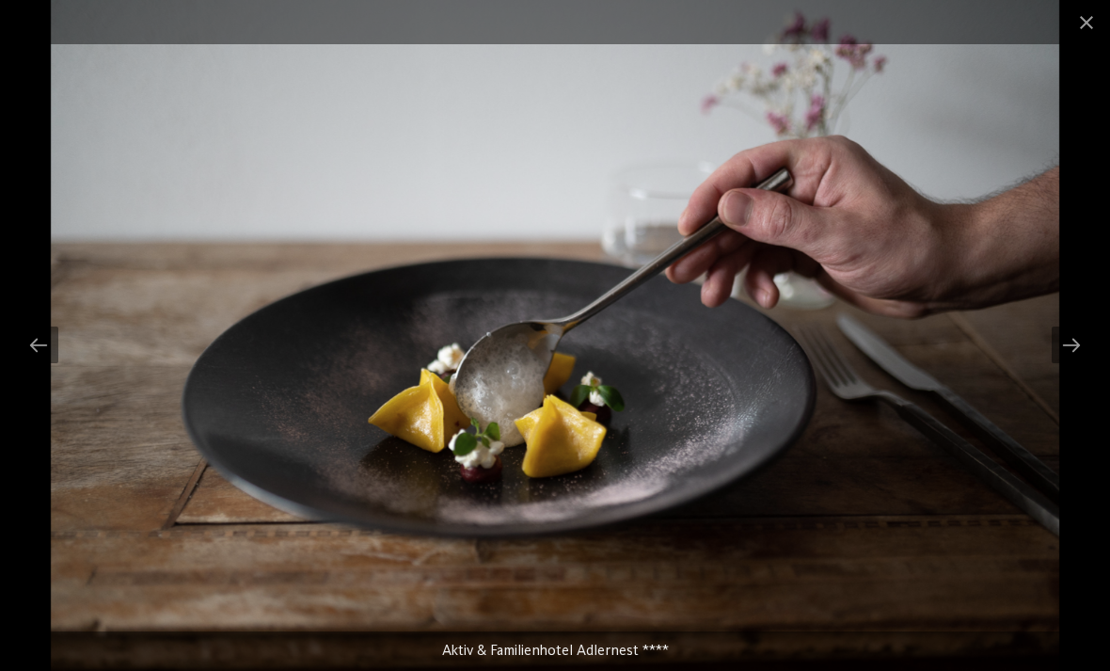
click at [1072, 352] on div at bounding box center [1072, 344] width 40 height 37
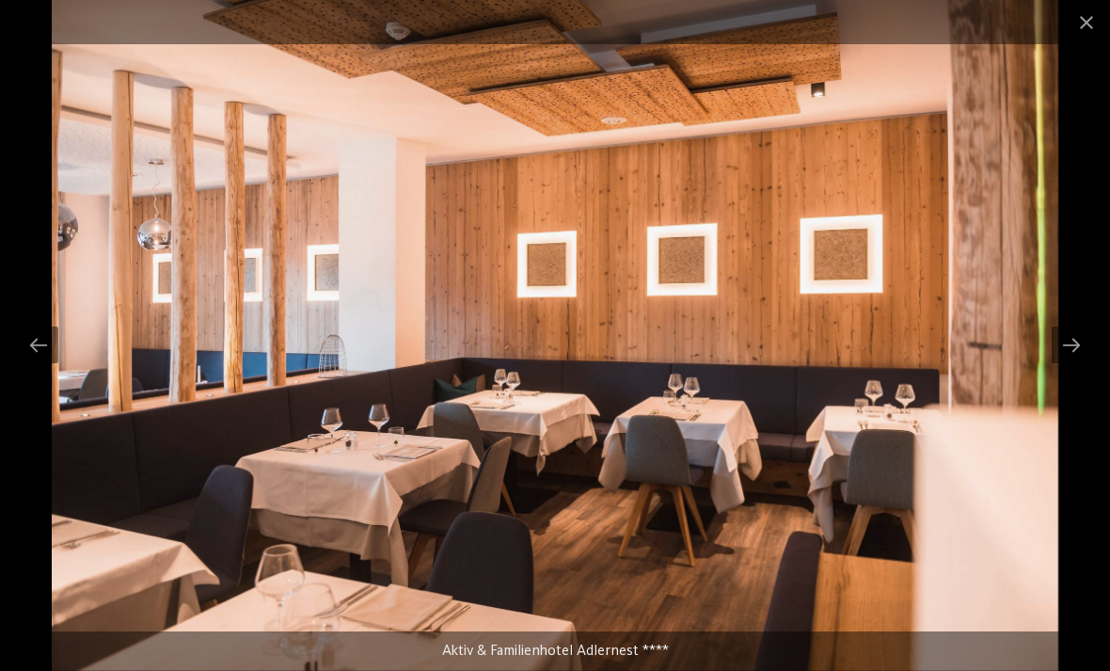
click at [1062, 346] on div at bounding box center [1072, 344] width 40 height 37
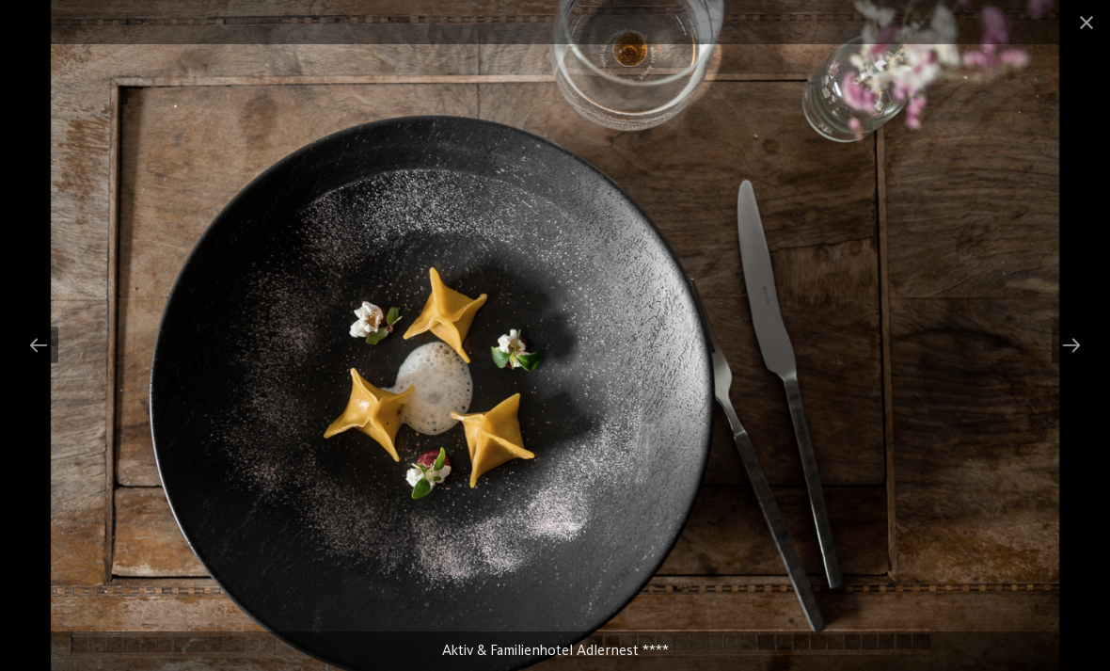
click at [1063, 353] on div at bounding box center [1072, 344] width 40 height 37
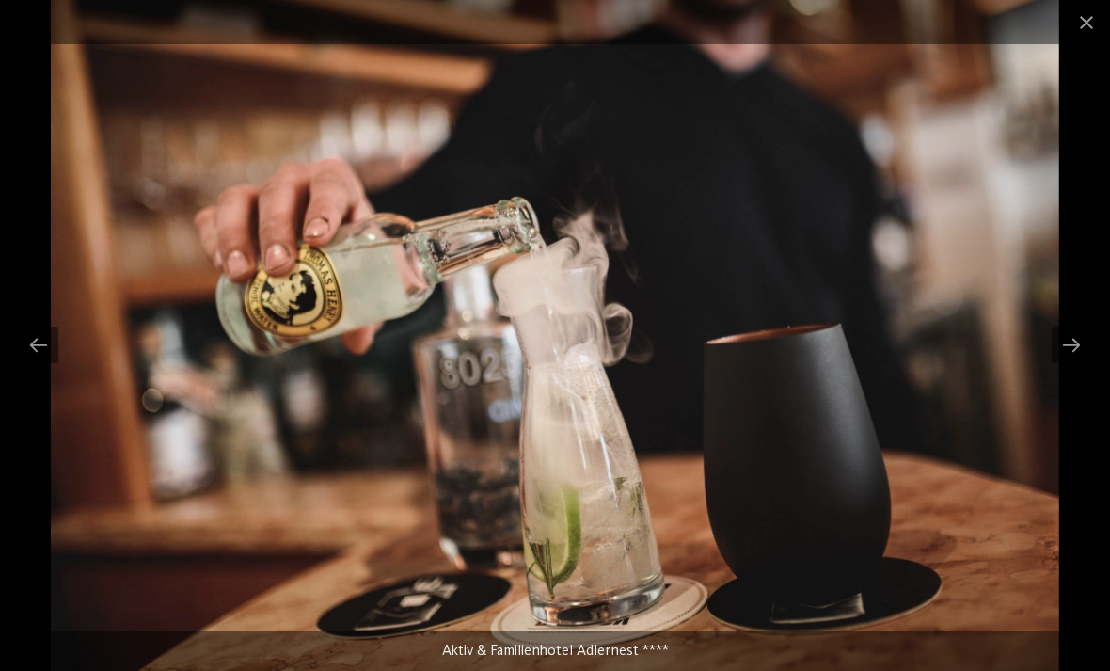
click at [1069, 338] on div at bounding box center [1072, 344] width 40 height 37
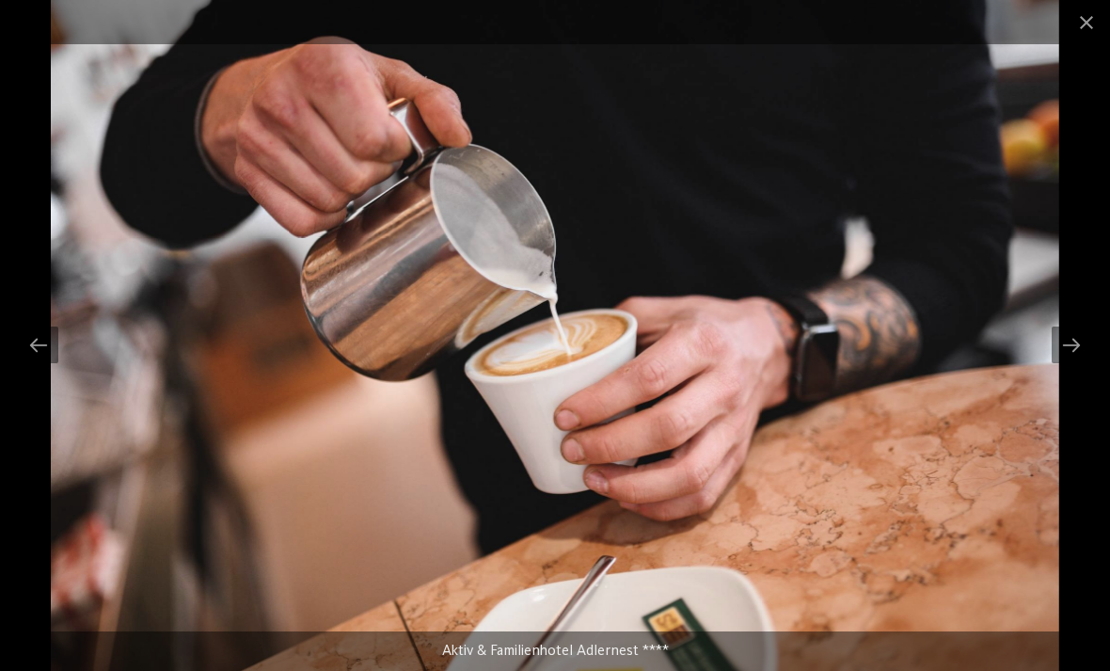
click at [1065, 349] on div at bounding box center [1072, 344] width 40 height 37
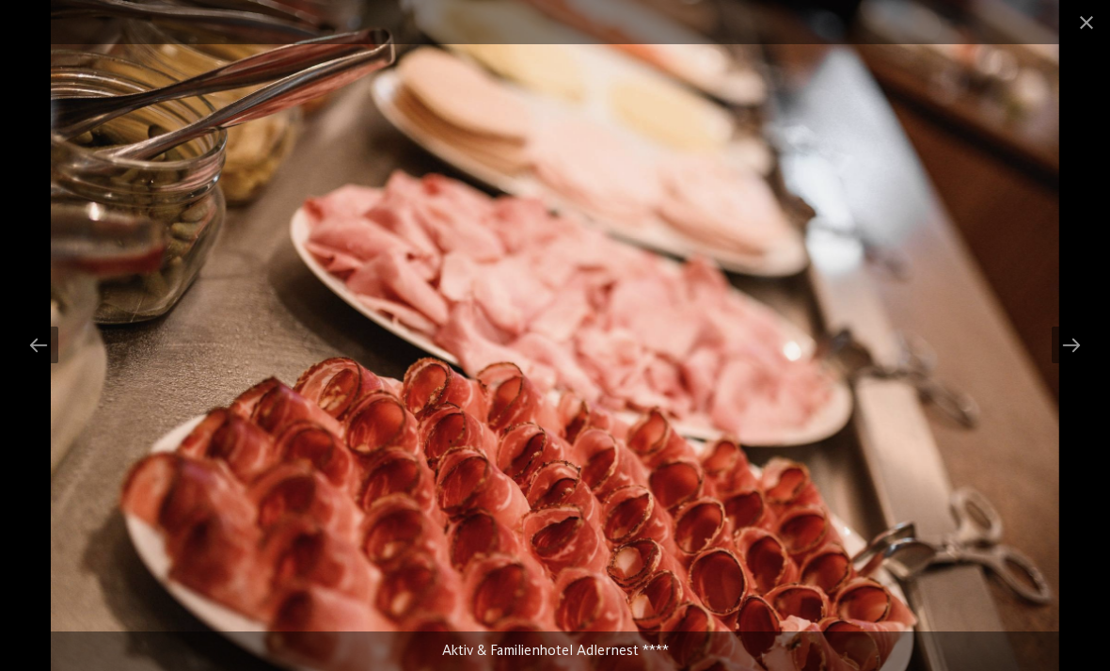
click at [1069, 345] on div at bounding box center [1072, 344] width 40 height 37
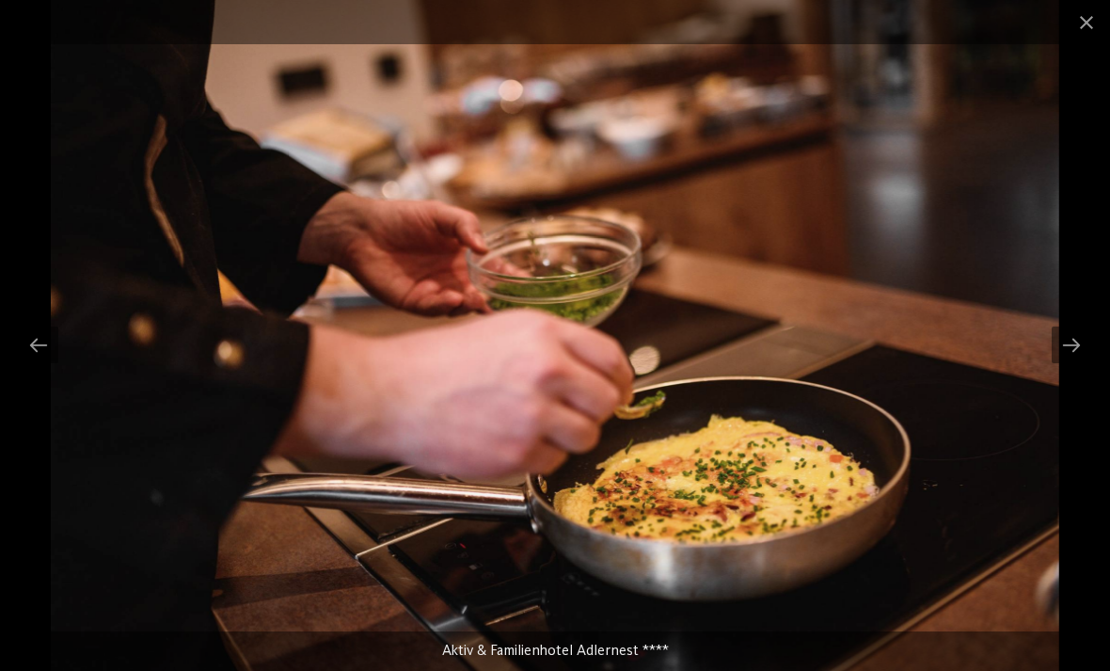
click at [1068, 345] on div at bounding box center [1072, 344] width 40 height 37
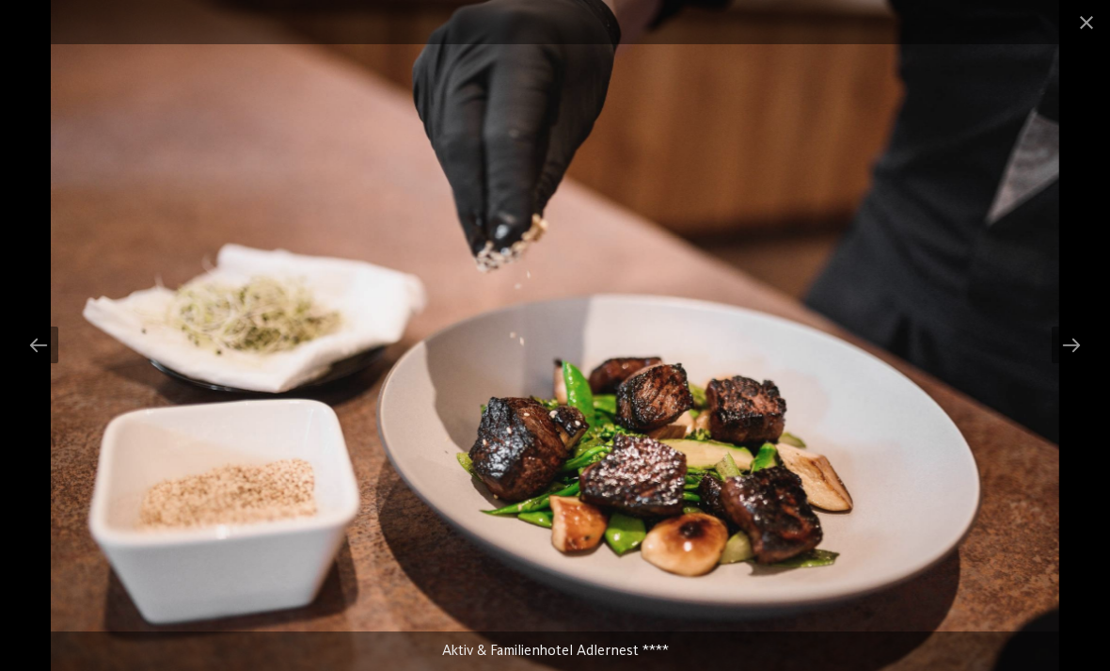
click at [1068, 338] on div at bounding box center [1072, 344] width 40 height 37
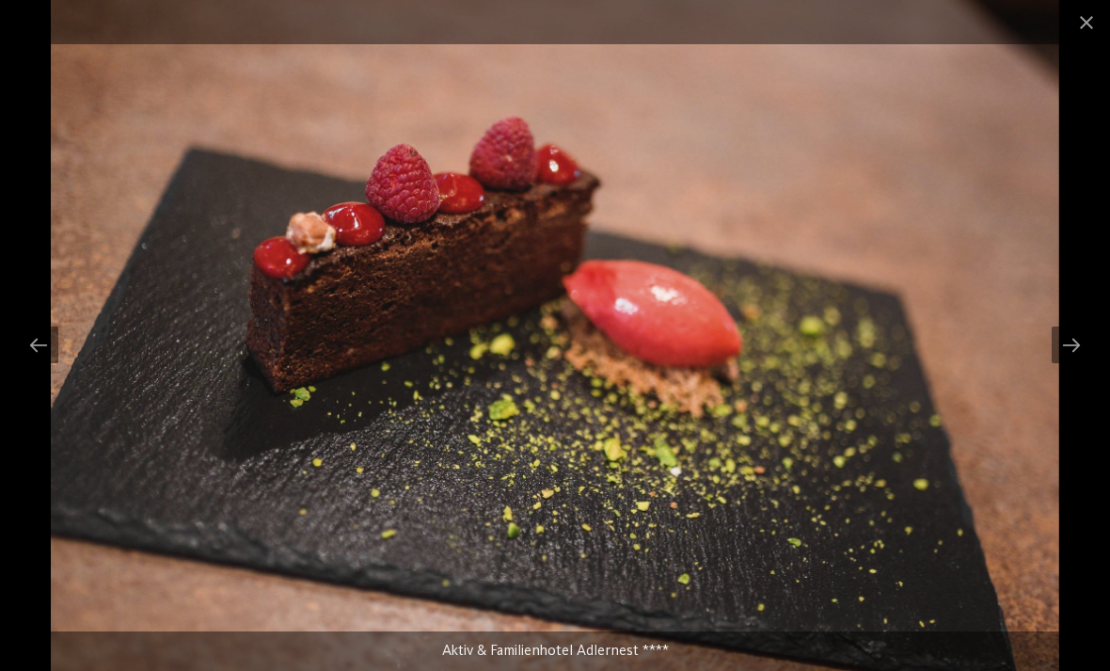
click at [1068, 339] on div at bounding box center [1072, 344] width 40 height 37
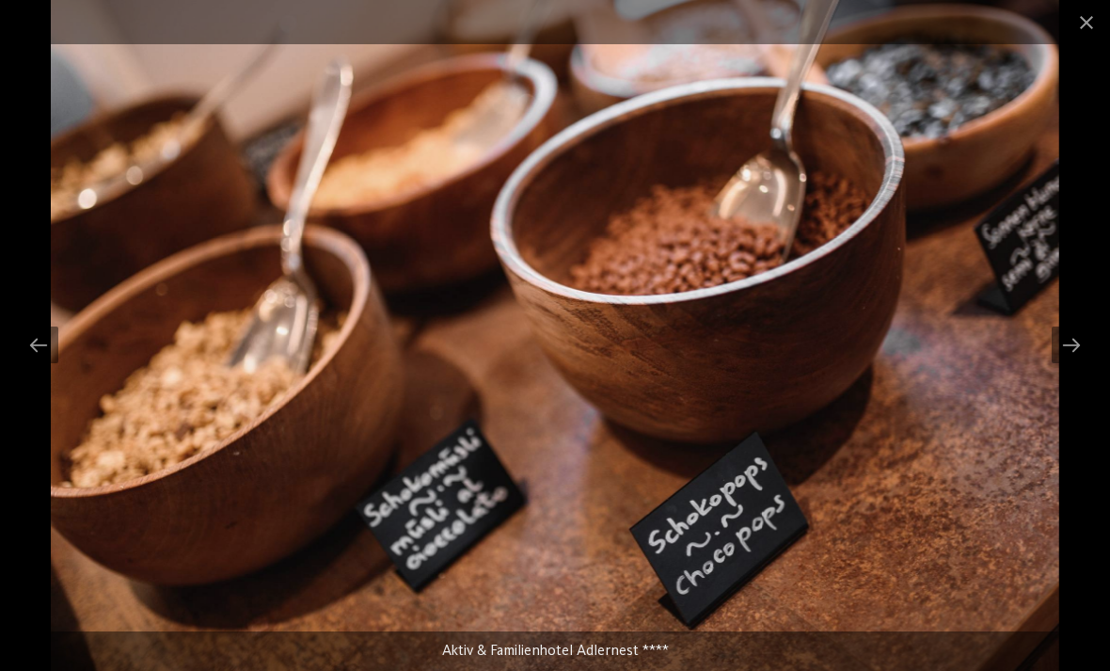
click at [1069, 342] on div at bounding box center [1072, 344] width 40 height 37
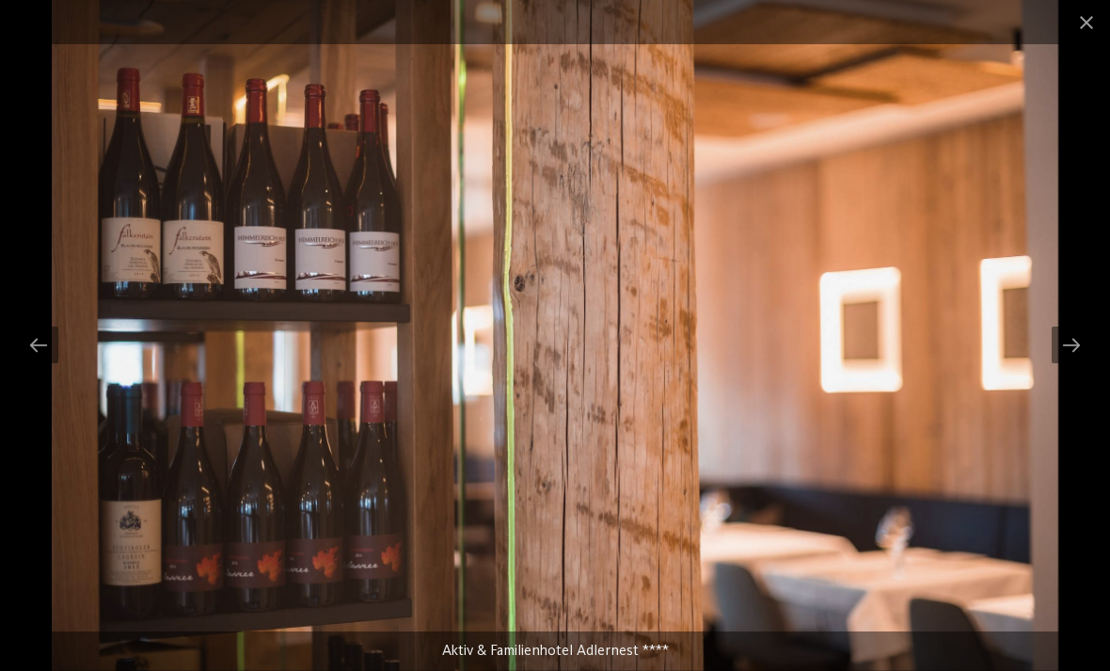
click at [1067, 351] on div at bounding box center [1072, 344] width 40 height 37
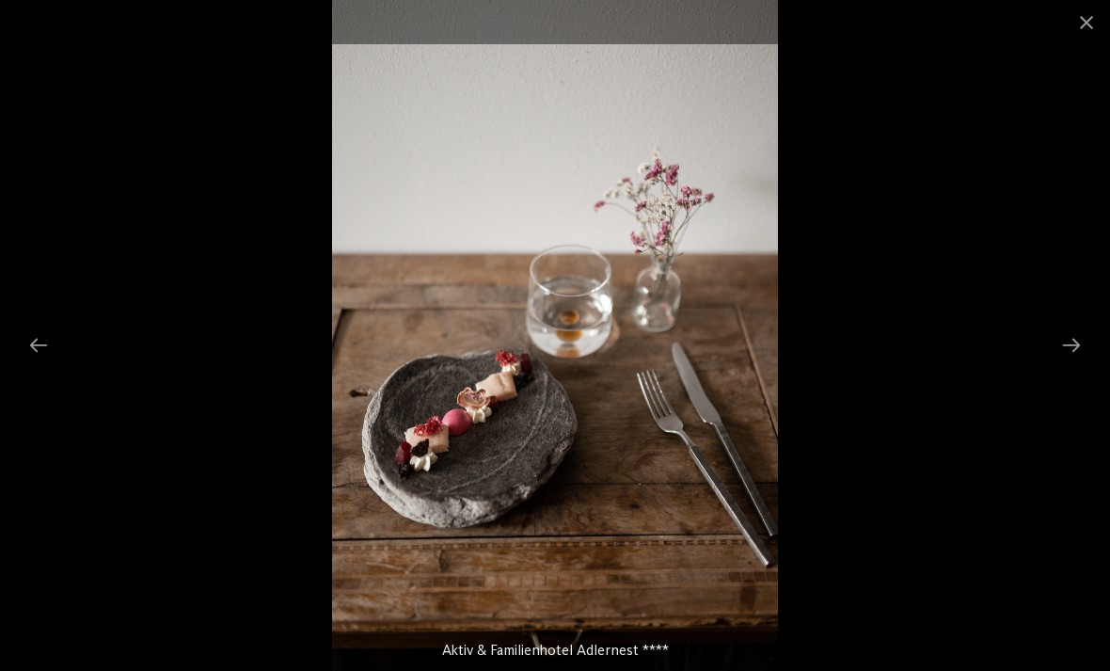
click at [1067, 350] on div at bounding box center [1072, 344] width 40 height 37
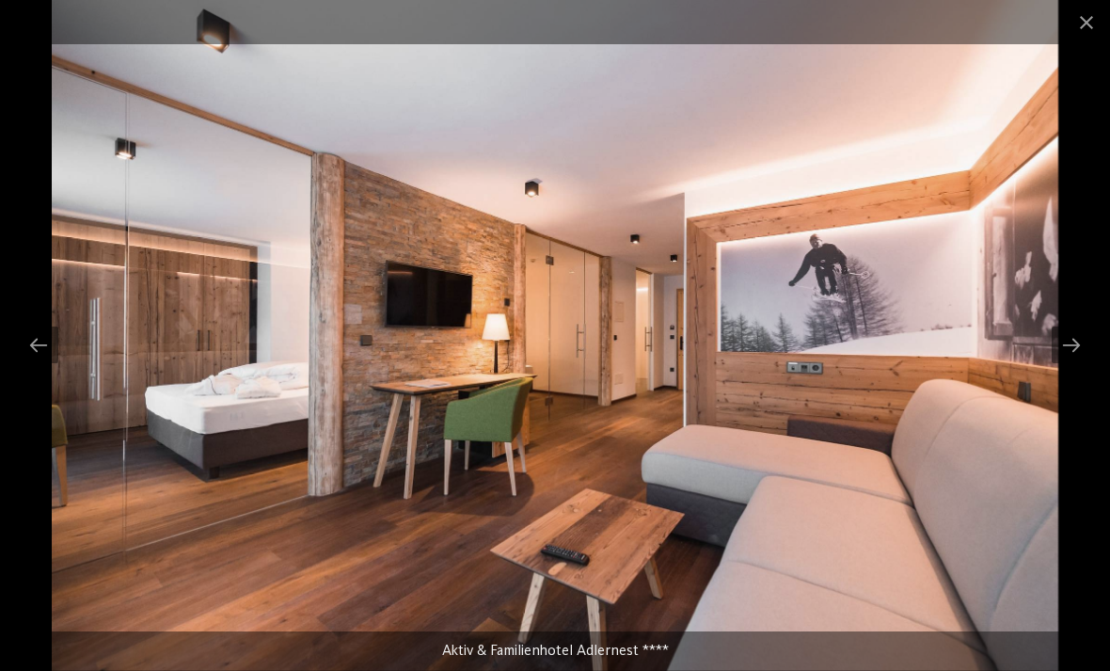
click at [1054, 351] on div at bounding box center [1072, 344] width 40 height 37
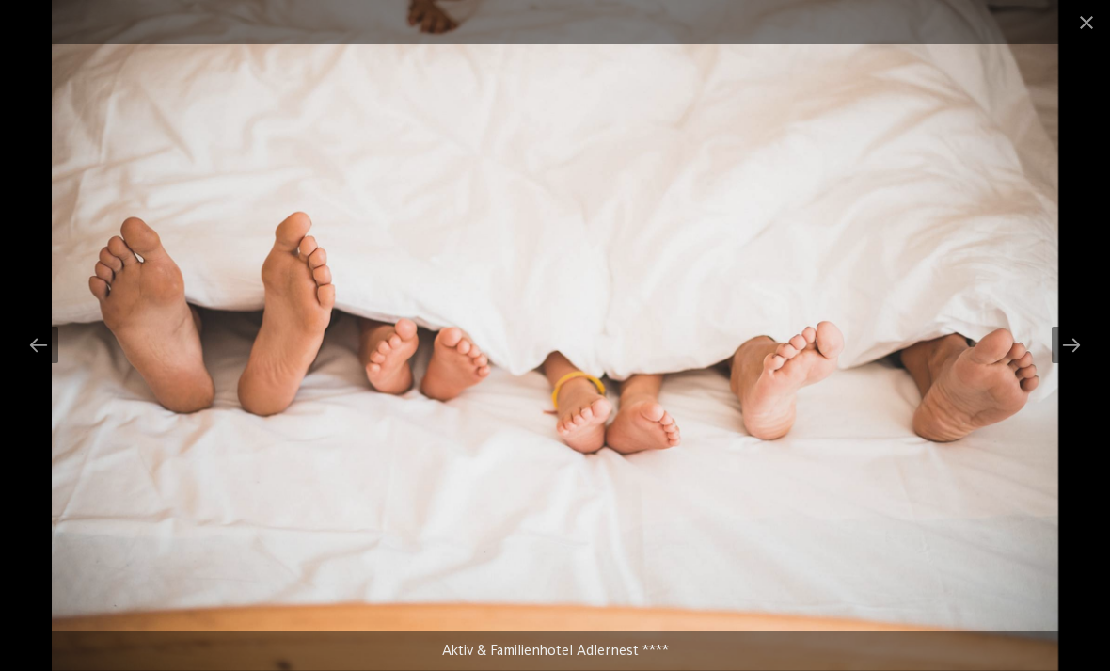
click at [1065, 354] on div at bounding box center [1072, 344] width 40 height 37
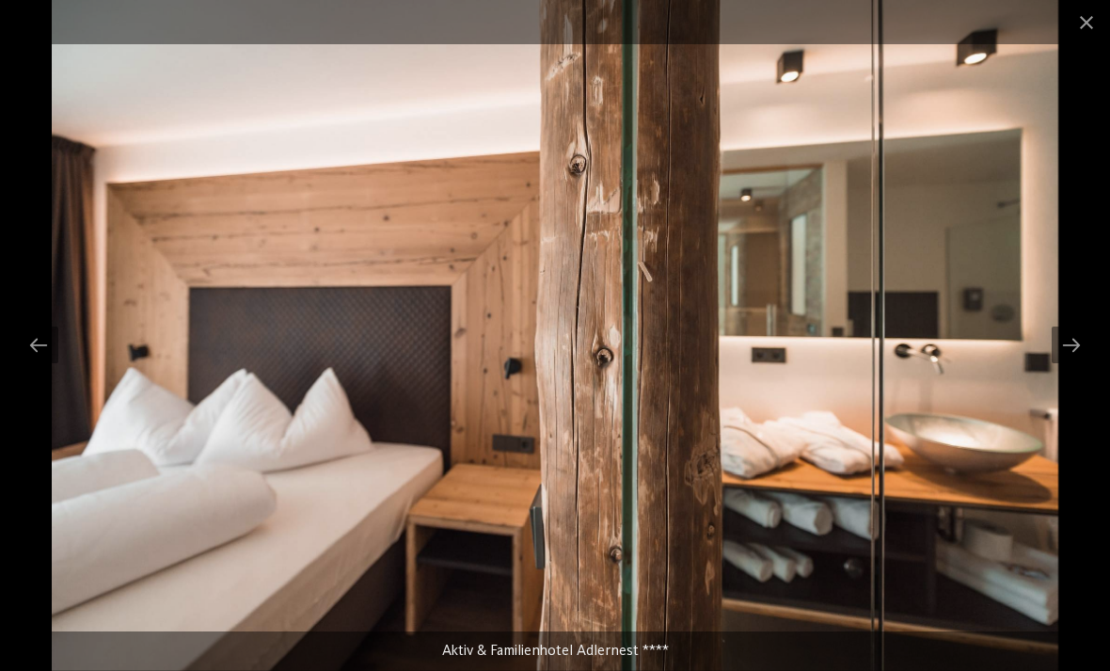
click at [1069, 347] on div at bounding box center [1072, 344] width 40 height 37
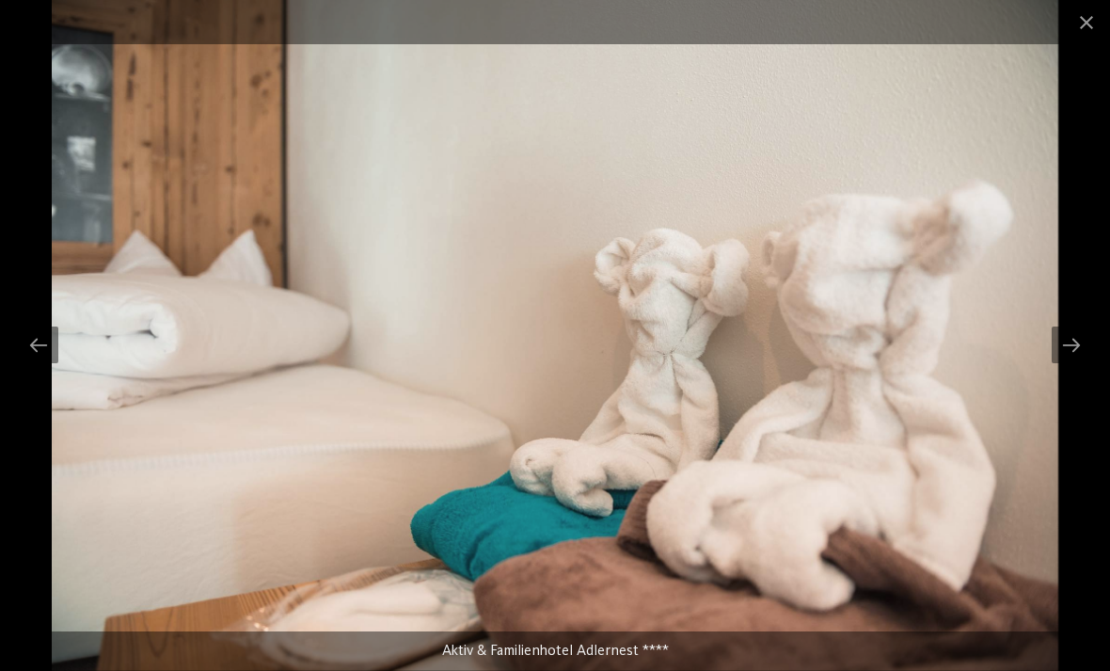
click at [1071, 343] on div at bounding box center [1072, 344] width 40 height 37
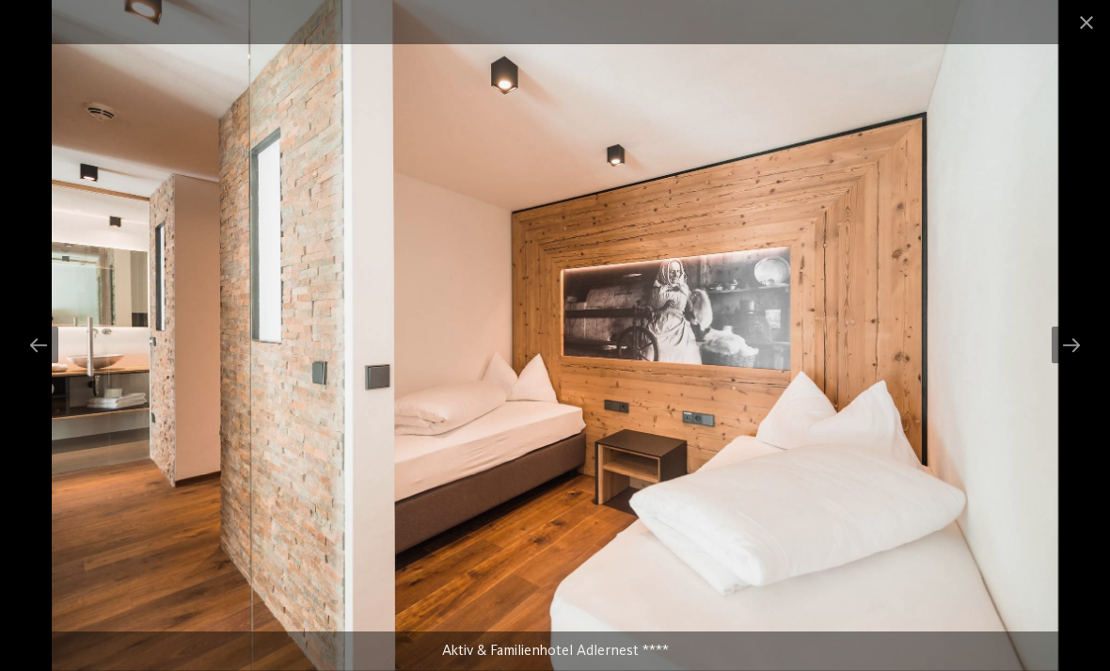
click at [1063, 358] on div at bounding box center [1072, 344] width 40 height 37
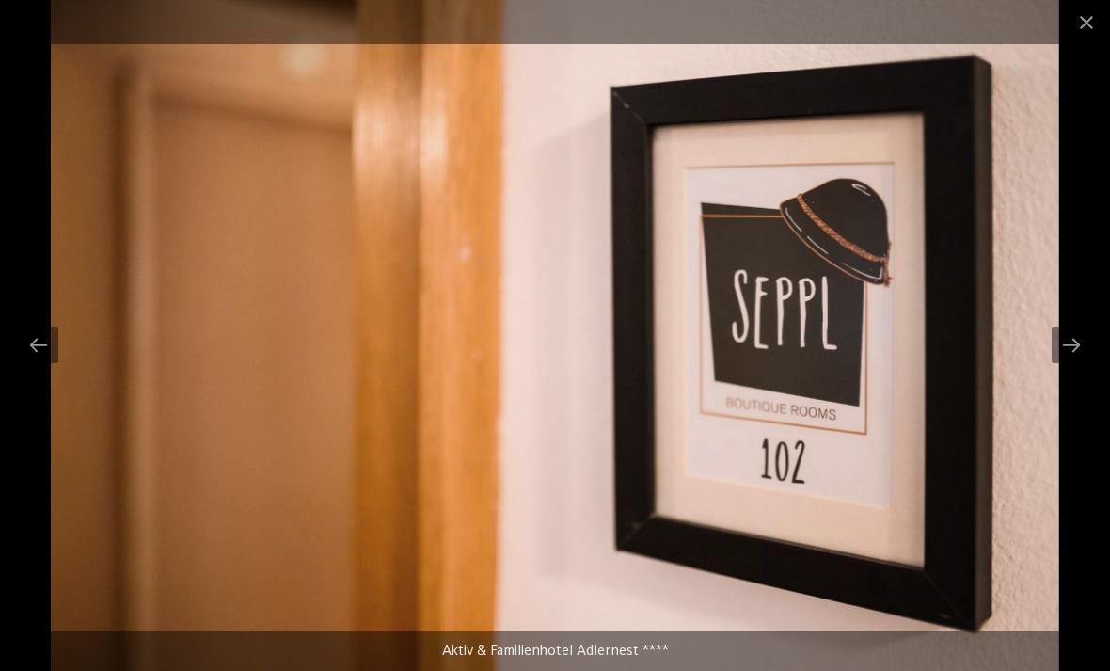
click at [1075, 342] on div at bounding box center [1072, 344] width 40 height 37
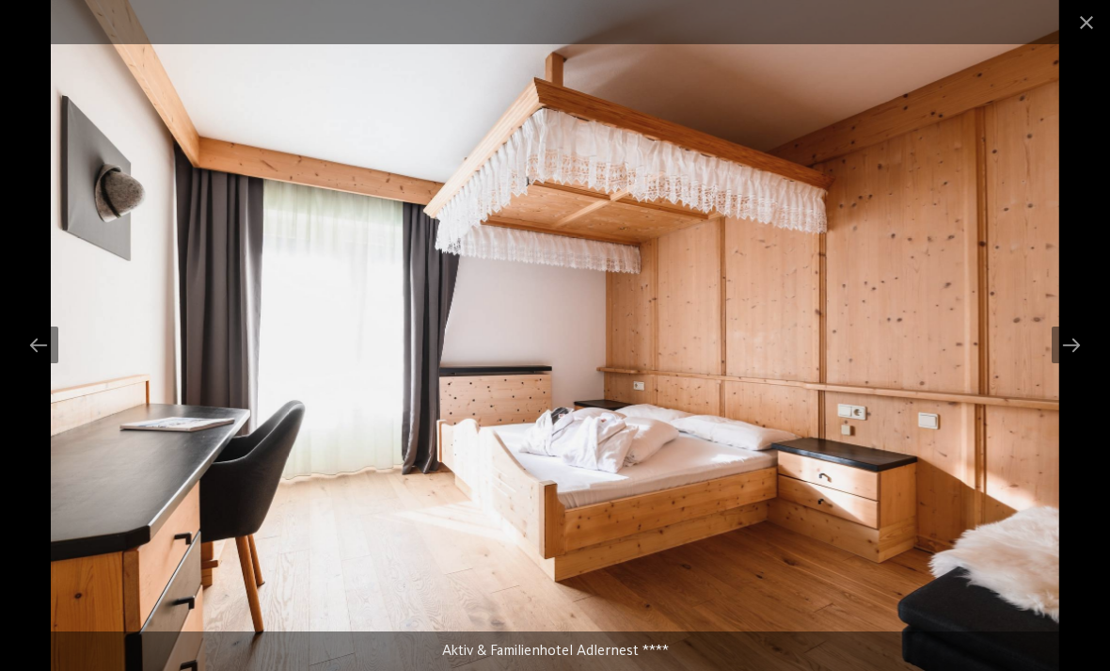
click at [1074, 347] on div at bounding box center [1072, 344] width 40 height 37
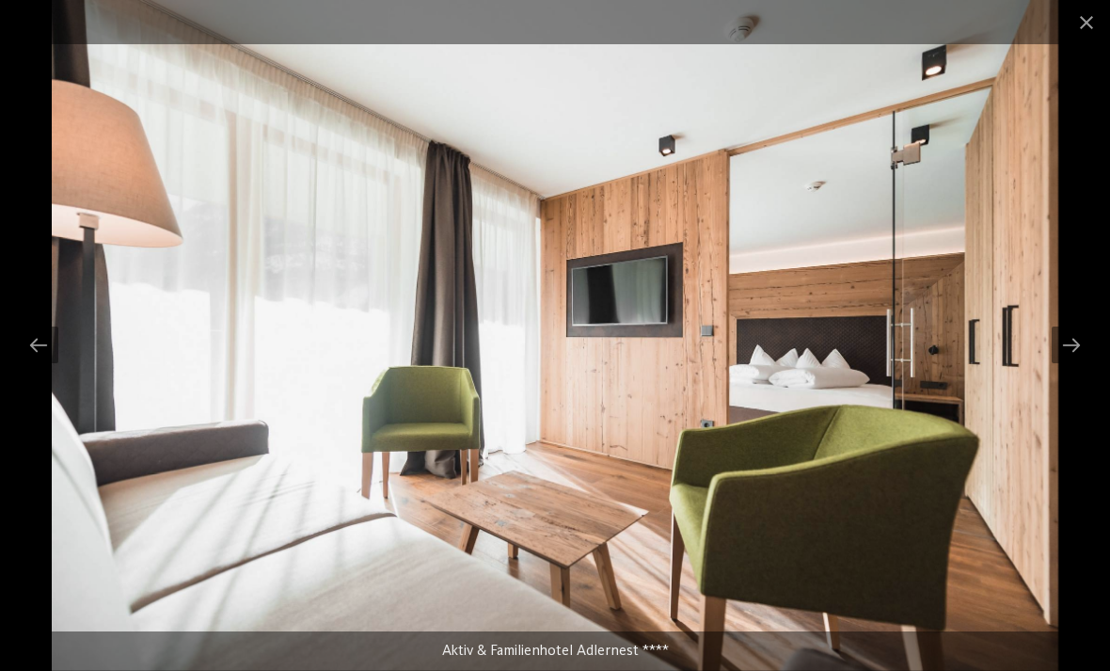
click at [1069, 358] on div at bounding box center [1072, 344] width 40 height 37
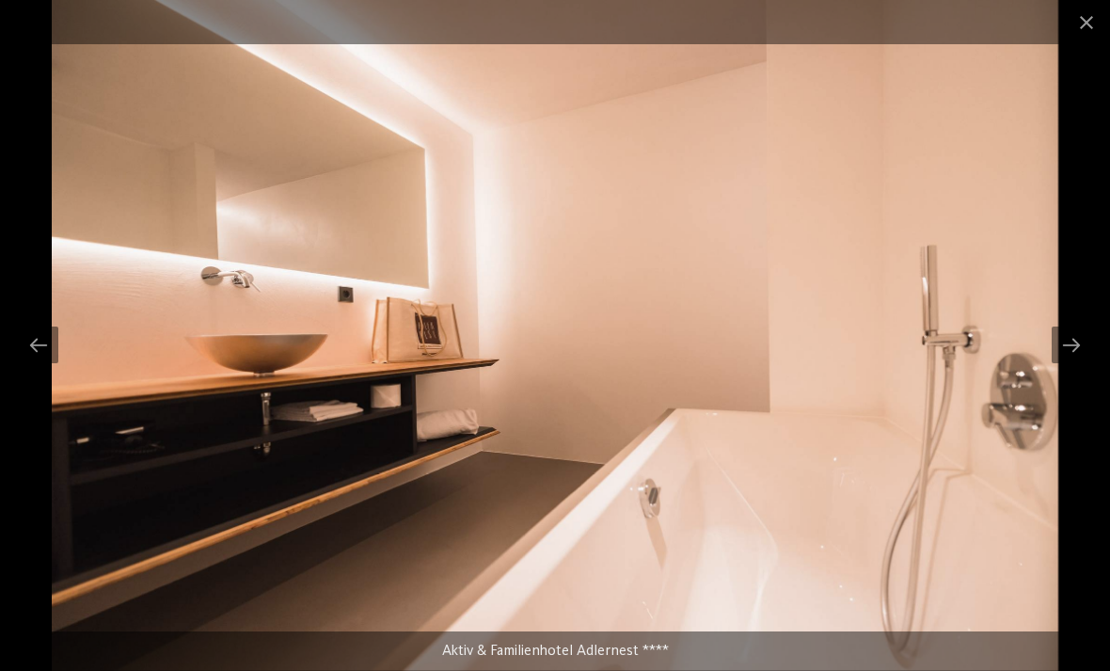
click at [1073, 345] on div at bounding box center [1072, 344] width 40 height 37
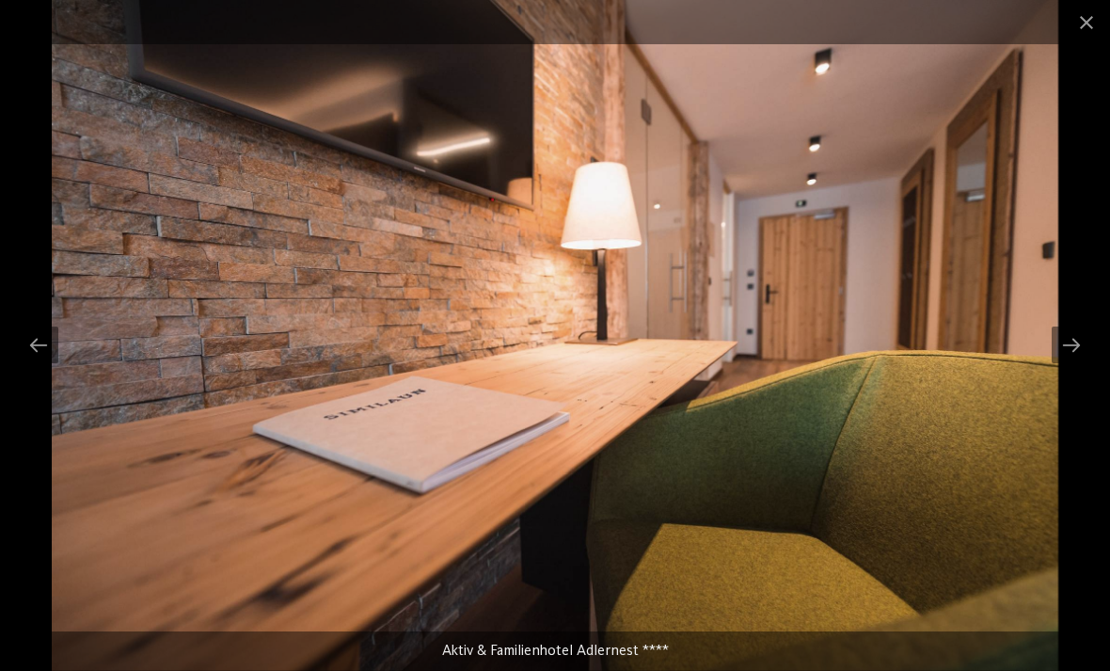
click at [1079, 344] on div at bounding box center [1072, 344] width 40 height 37
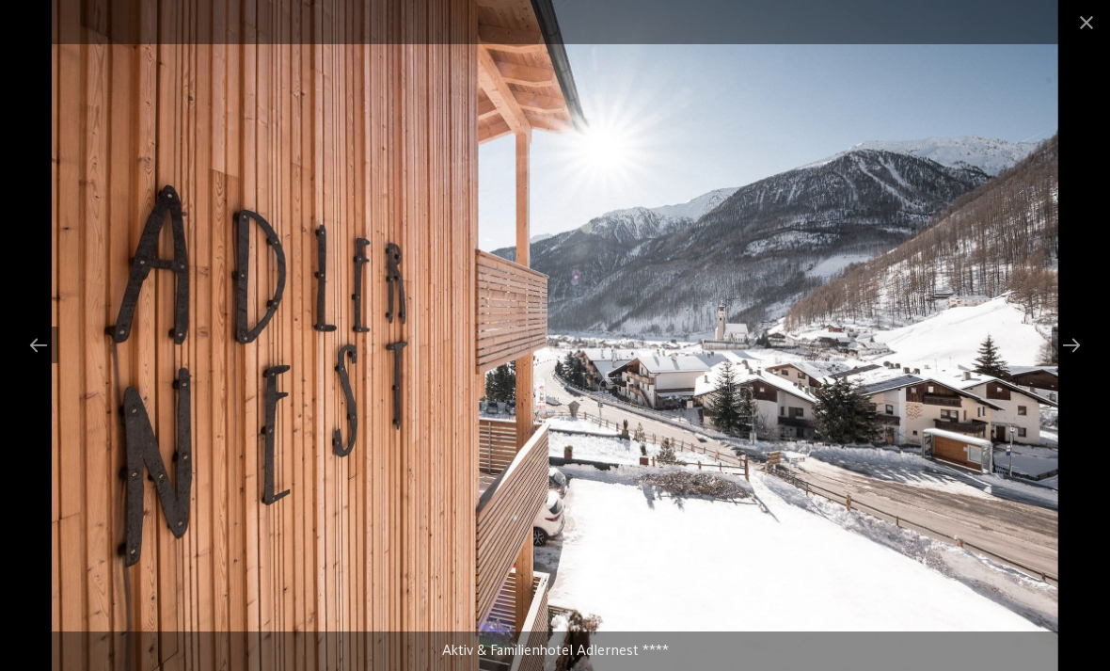
click at [1075, 342] on div at bounding box center [1072, 344] width 40 height 37
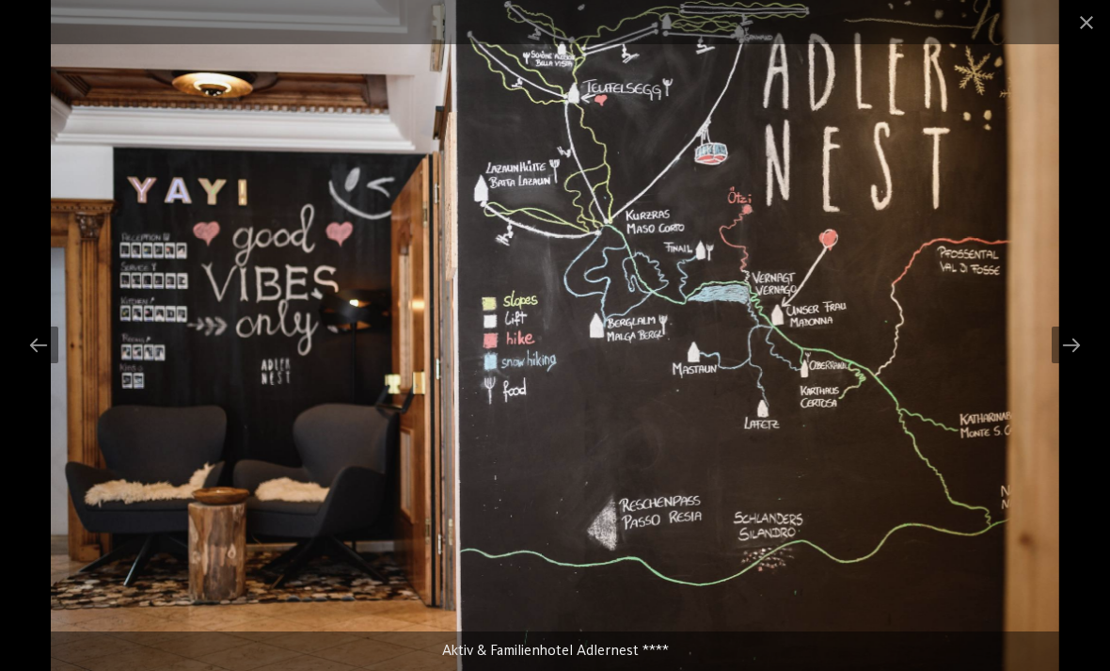
click at [1083, 352] on div at bounding box center [1072, 344] width 40 height 37
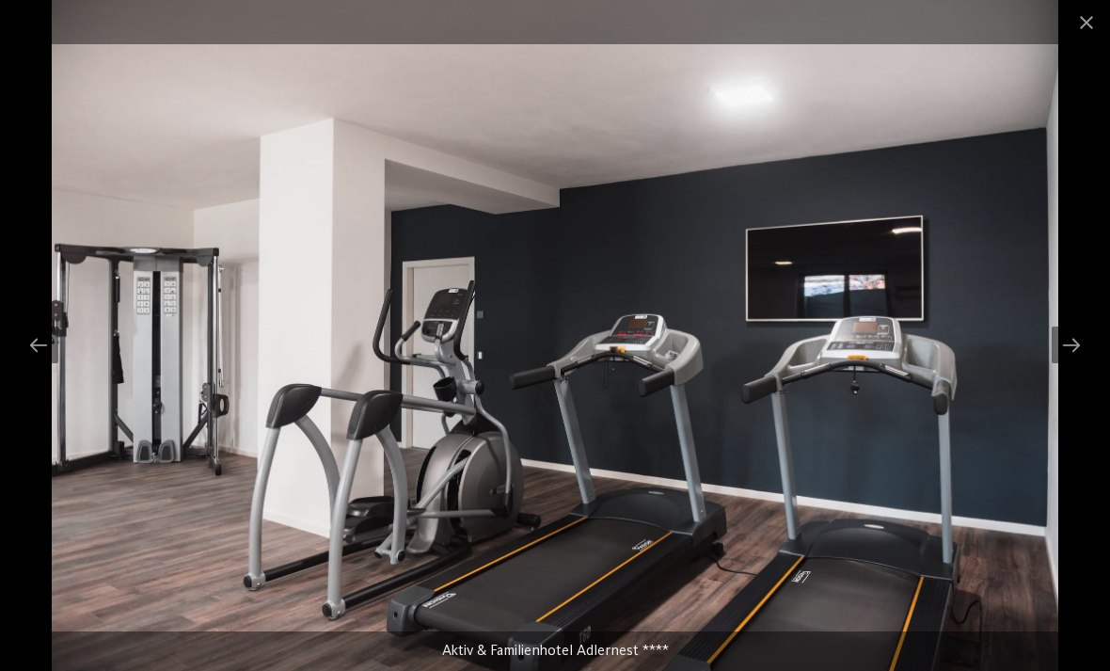
click at [1072, 350] on div at bounding box center [1072, 344] width 40 height 37
